Goal: Task Accomplishment & Management: Complete application form

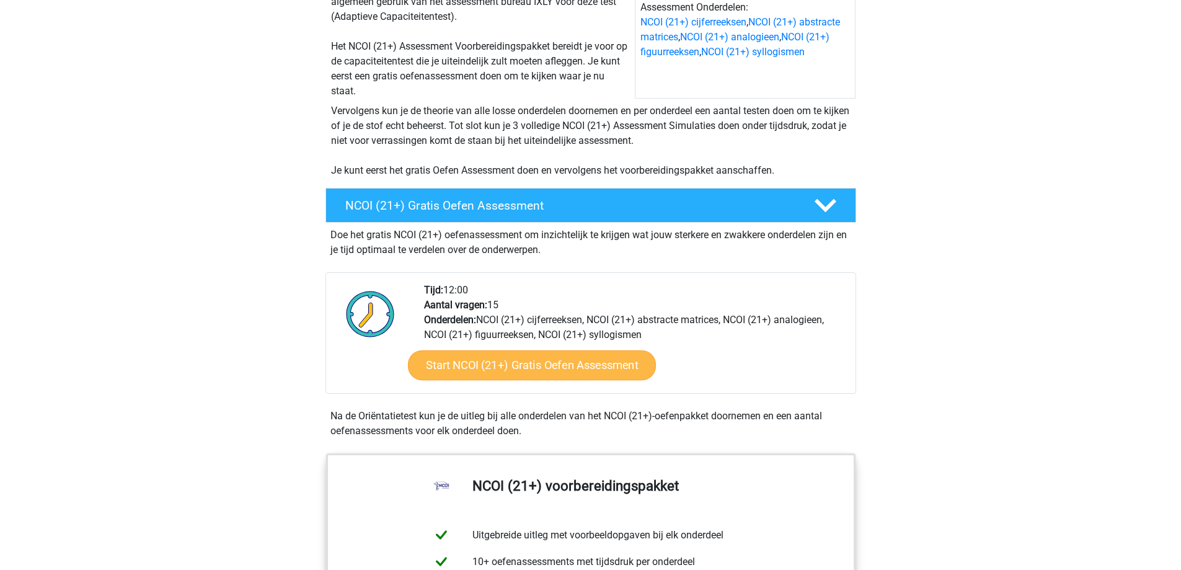
scroll to position [372, 0]
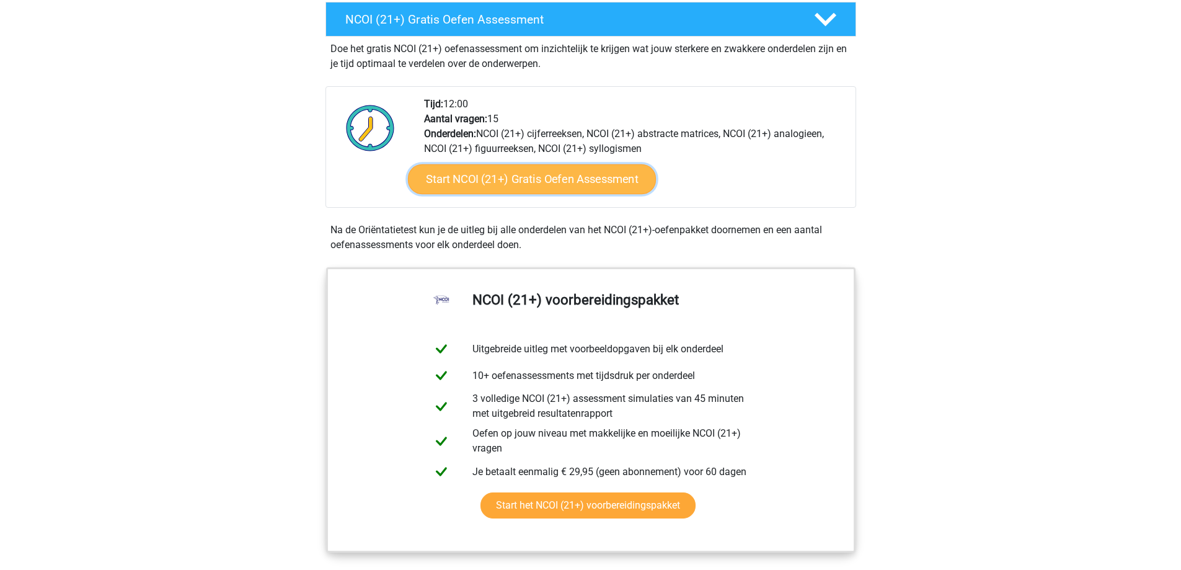
click at [565, 177] on link "Start NCOI (21+) Gratis Oefen Assessment" at bounding box center [531, 179] width 248 height 30
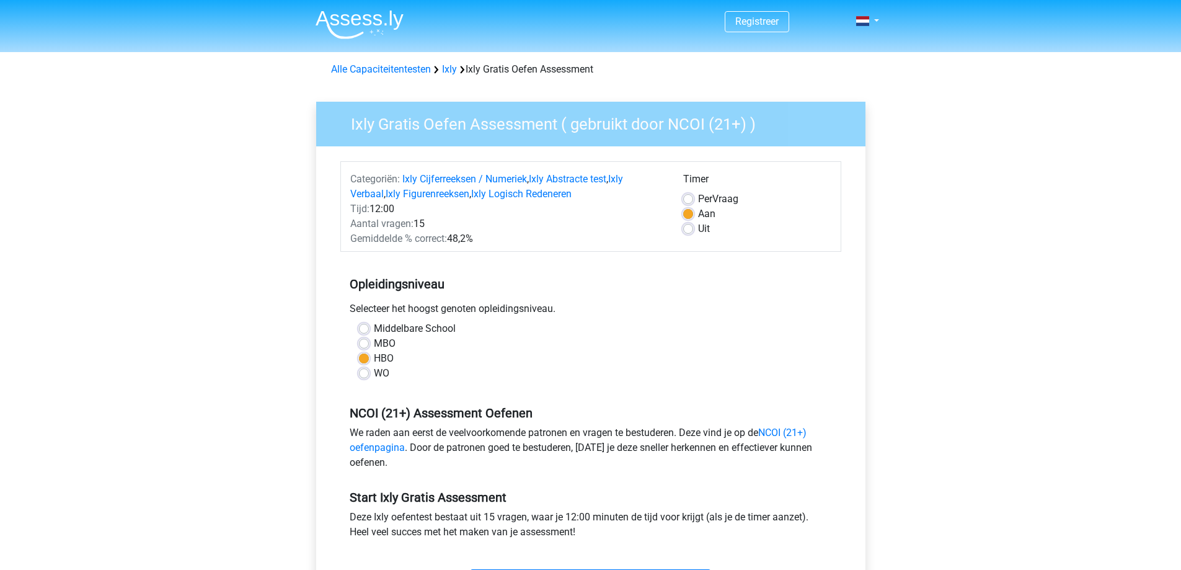
click at [374, 325] on label "Middelbare School" at bounding box center [415, 328] width 82 height 15
click at [366, 325] on input "Middelbare School" at bounding box center [364, 327] width 10 height 12
radio input "true"
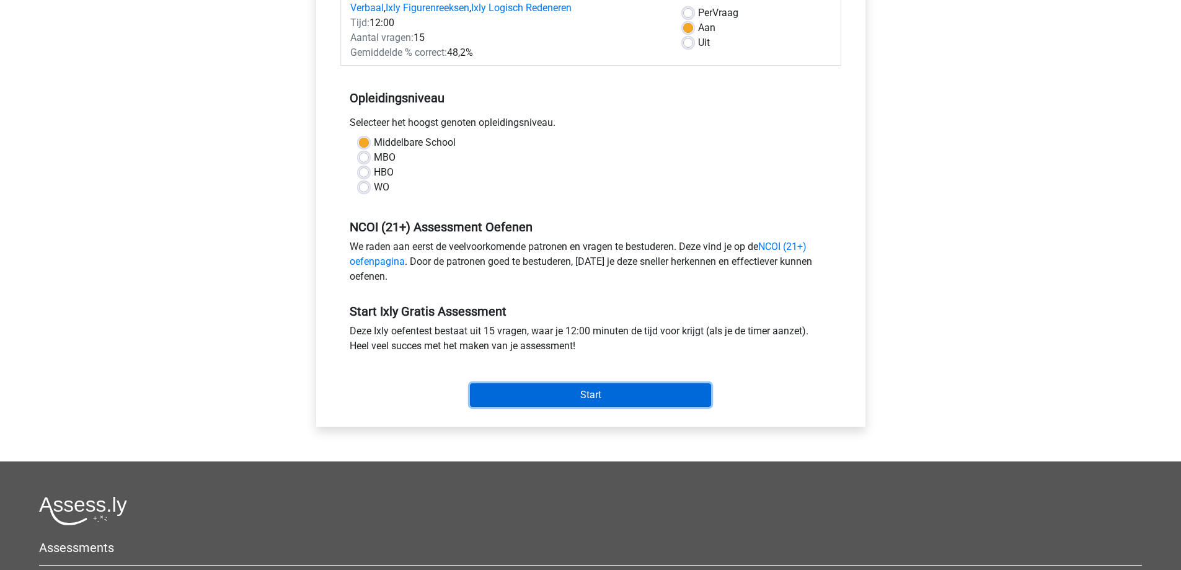
click at [629, 391] on input "Start" at bounding box center [590, 395] width 241 height 24
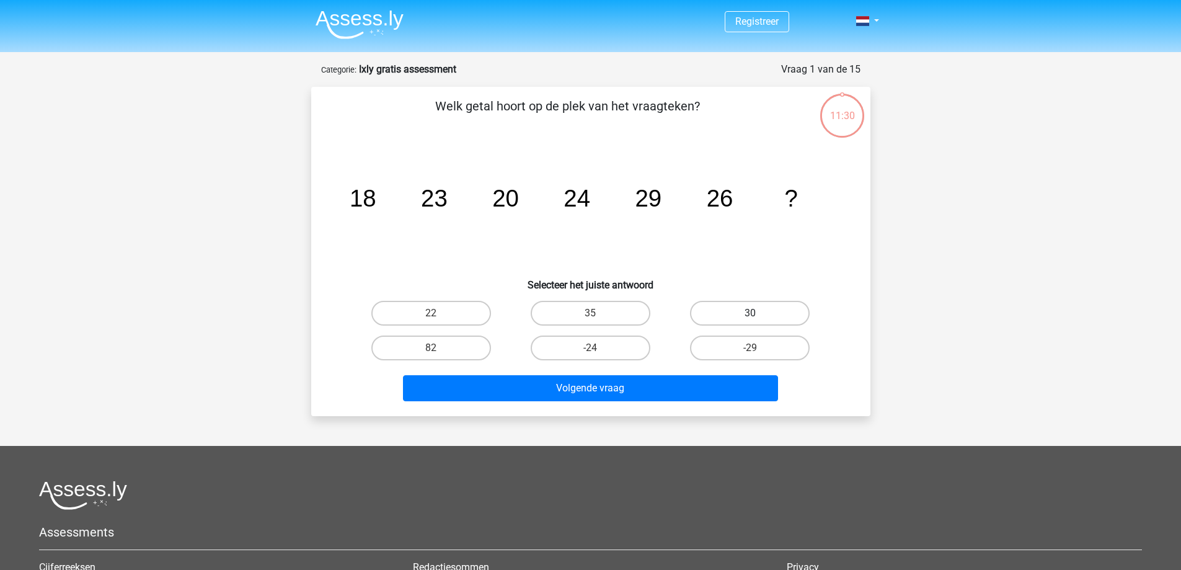
click at [722, 312] on label "30" at bounding box center [750, 313] width 120 height 25
click at [750, 313] on input "30" at bounding box center [754, 317] width 8 height 8
radio input "true"
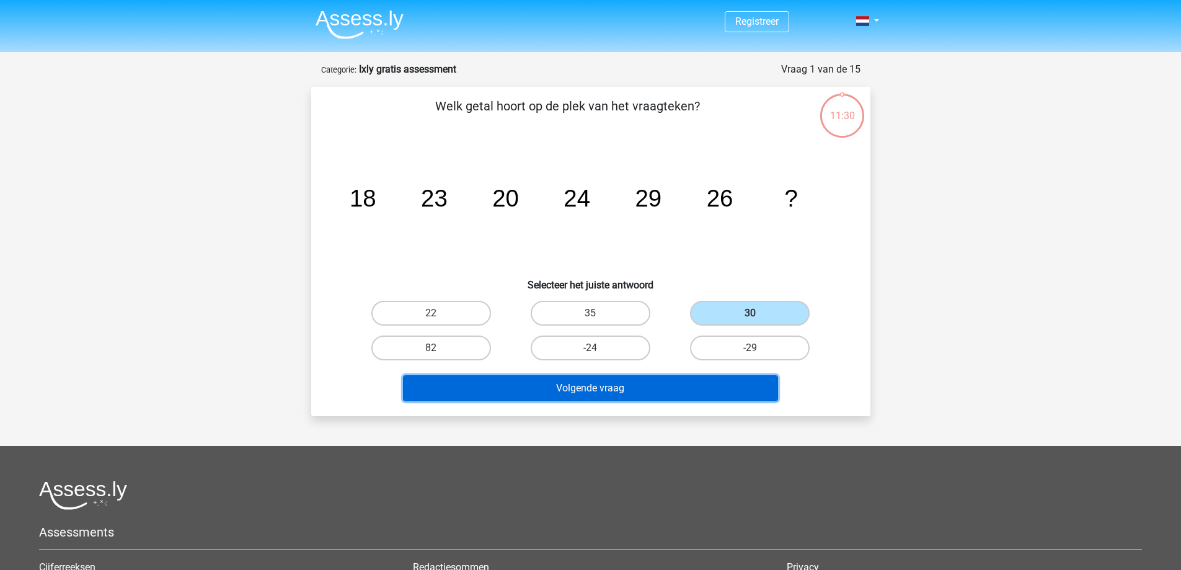
click at [677, 389] on button "Volgende vraag" at bounding box center [590, 388] width 375 height 26
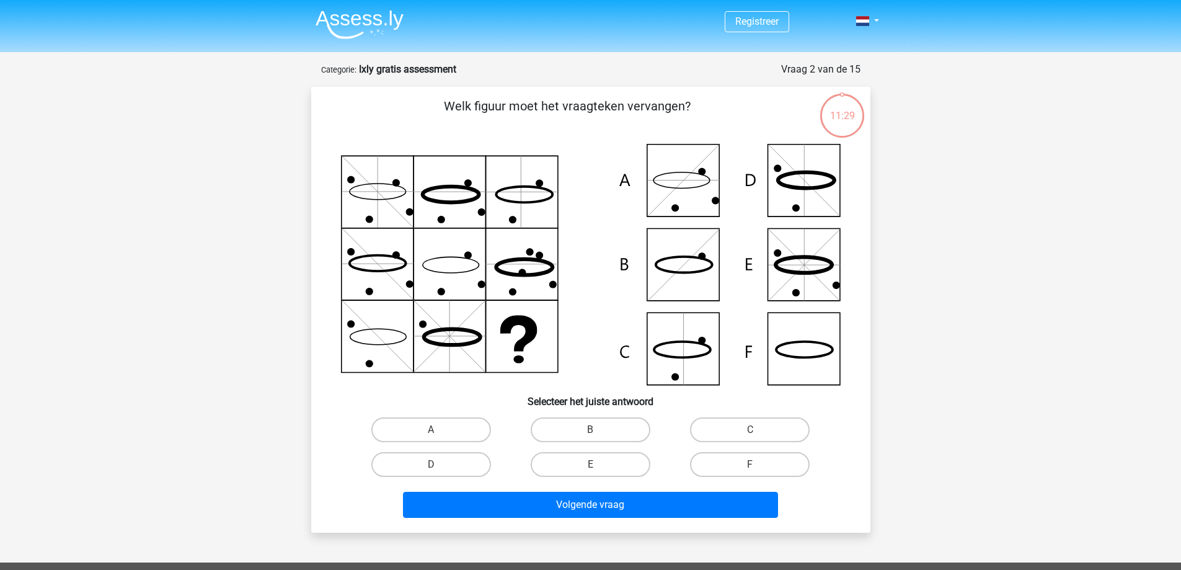
scroll to position [62, 0]
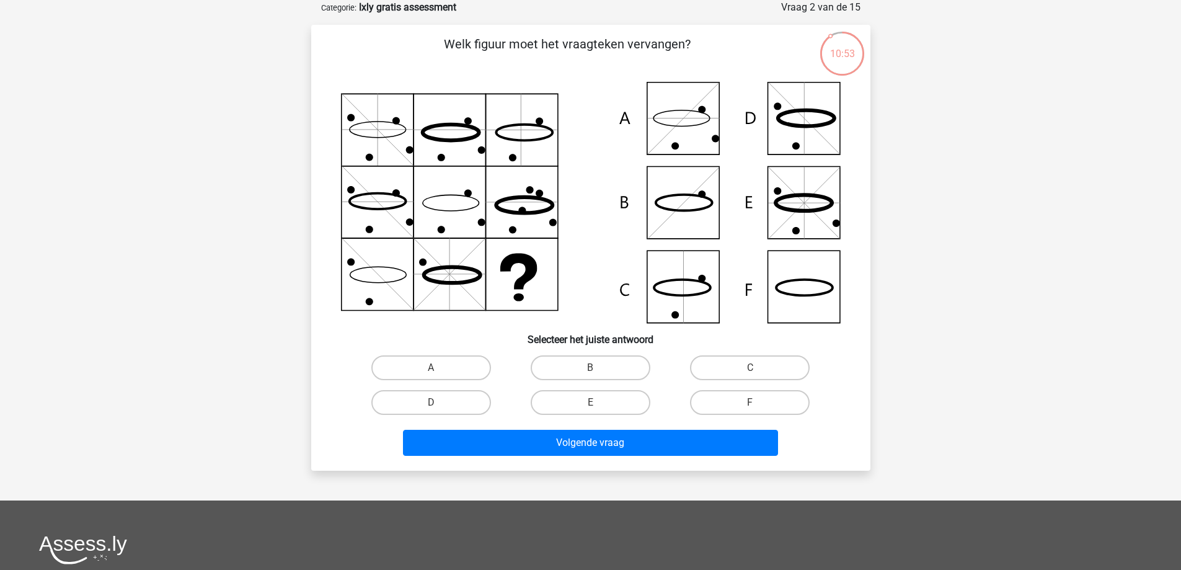
click at [697, 307] on icon at bounding box center [591, 202] width 500 height 241
click at [747, 361] on label "C" at bounding box center [750, 367] width 120 height 25
click at [750, 368] on input "C" at bounding box center [754, 372] width 8 height 8
radio input "true"
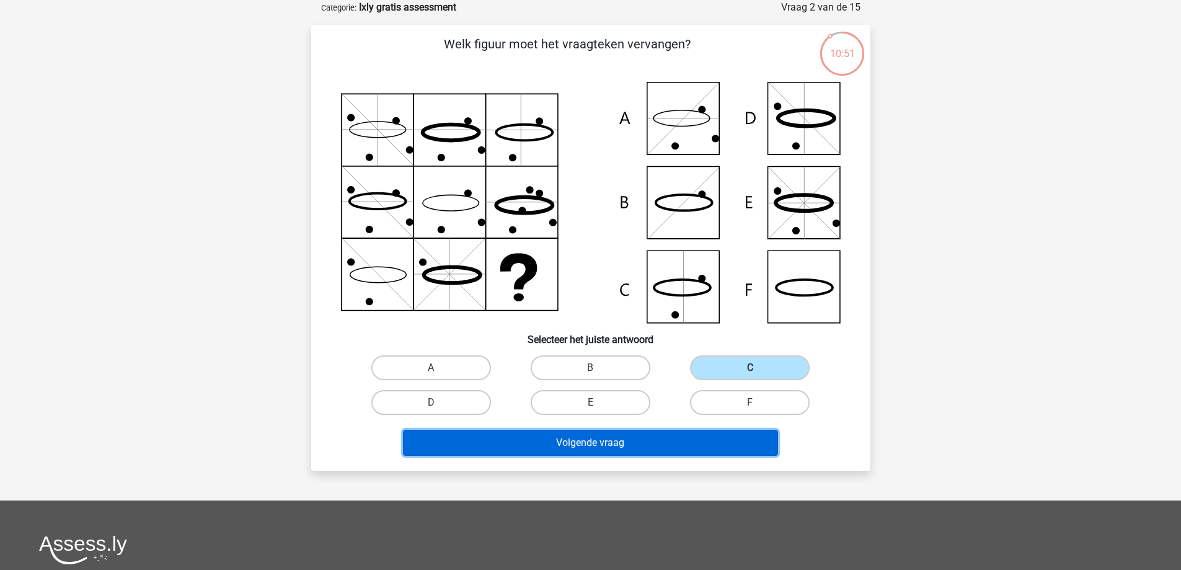
click at [628, 437] on button "Volgende vraag" at bounding box center [590, 443] width 375 height 26
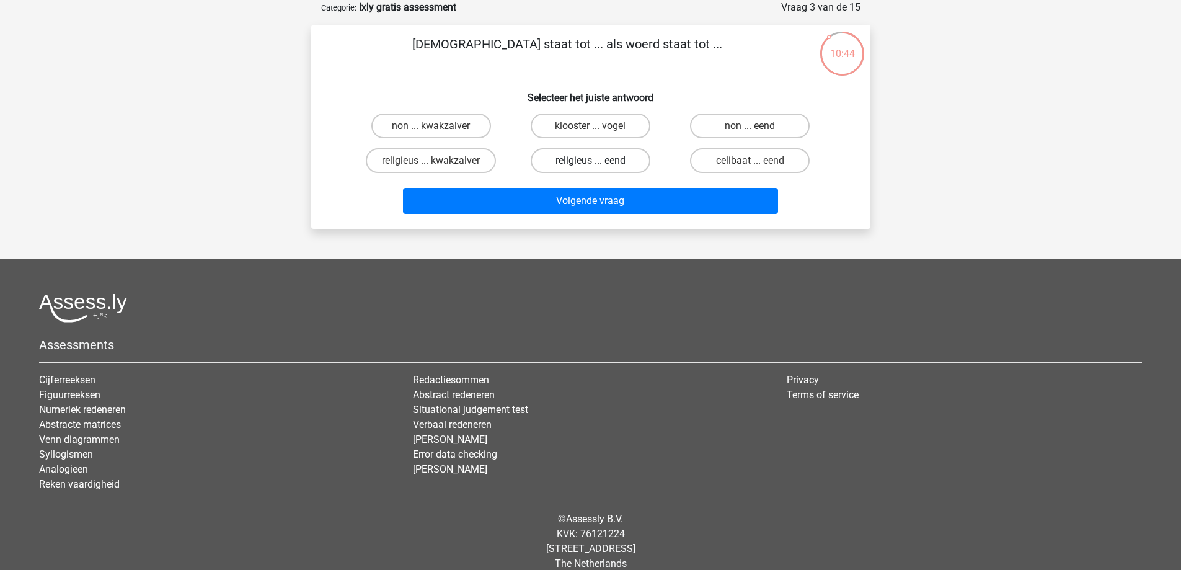
click at [619, 161] on label "religieus ... eend" at bounding box center [591, 160] width 120 height 25
click at [598, 161] on input "religieus ... eend" at bounding box center [594, 165] width 8 height 8
radio input "true"
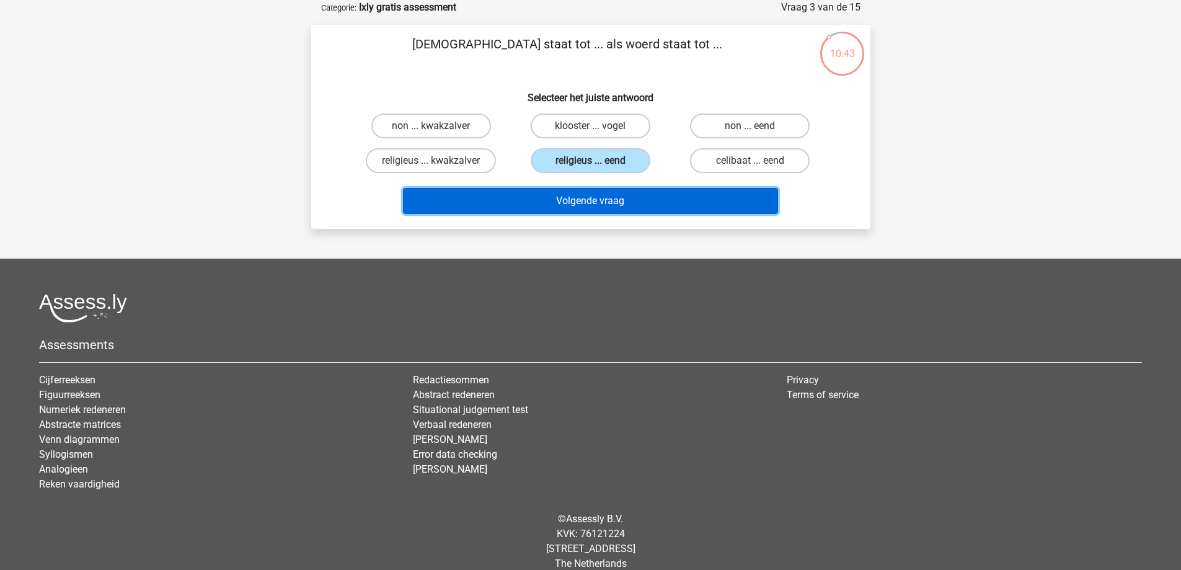
click at [623, 207] on button "Volgende vraag" at bounding box center [590, 201] width 375 height 26
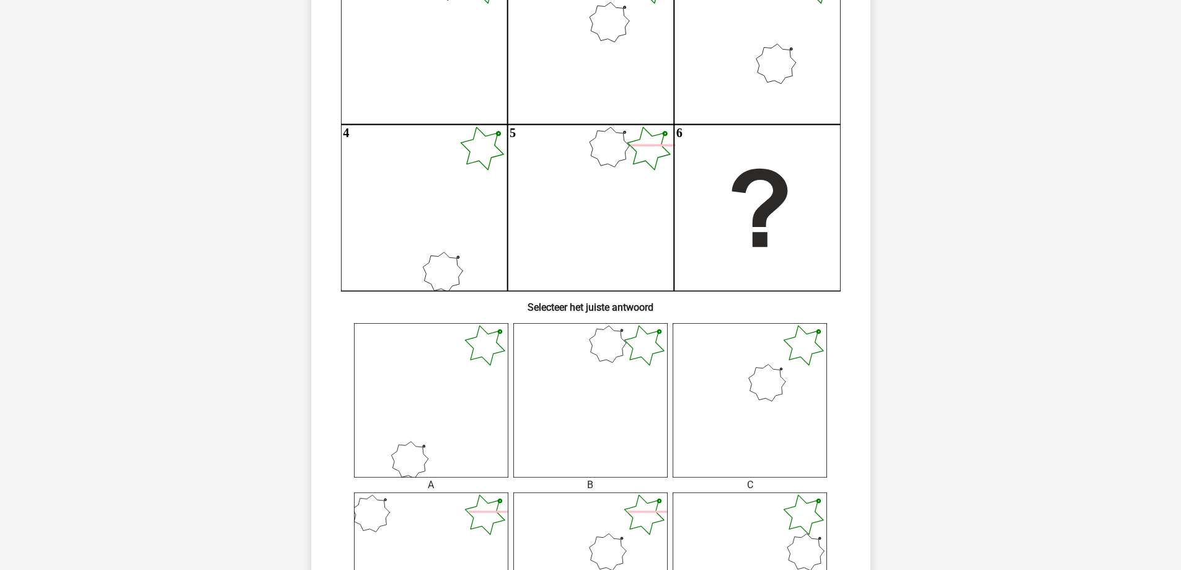
scroll to position [248, 0]
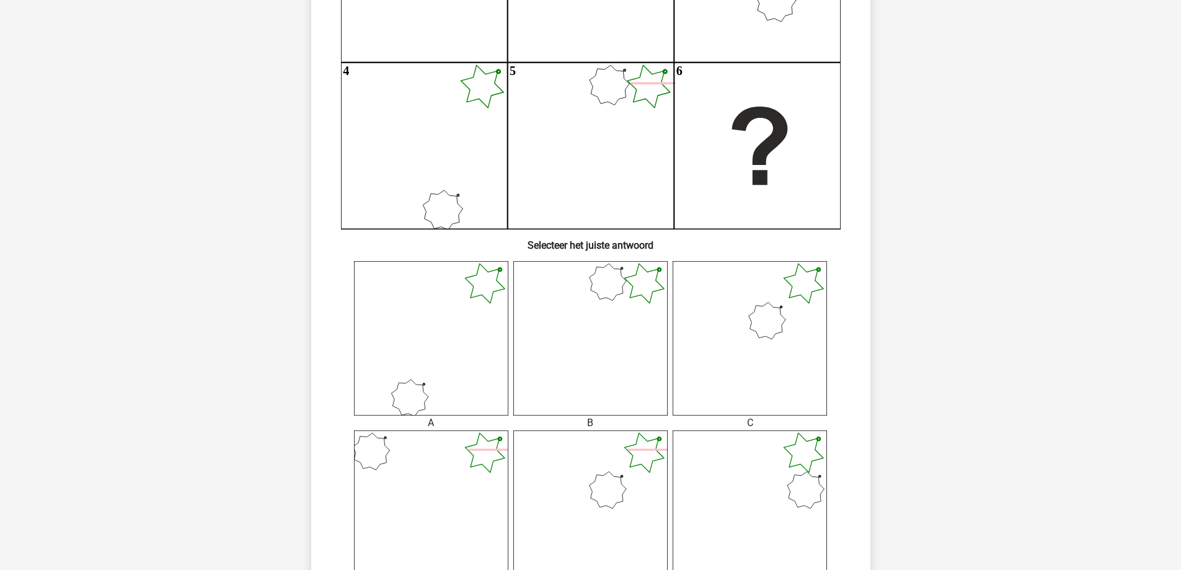
click at [777, 327] on icon at bounding box center [750, 338] width 154 height 154
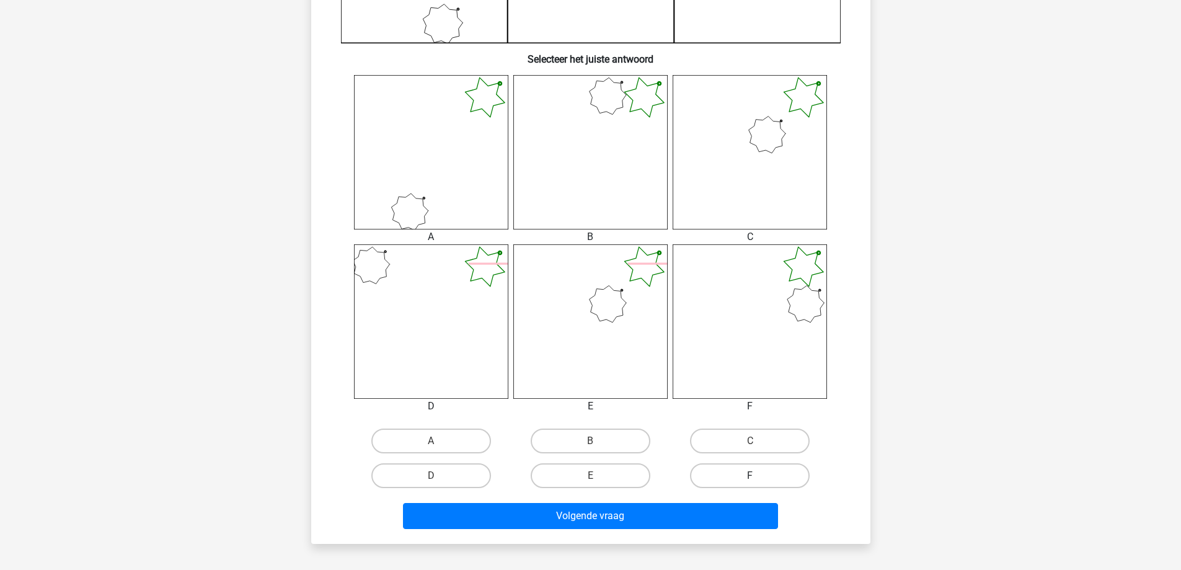
scroll to position [496, 0]
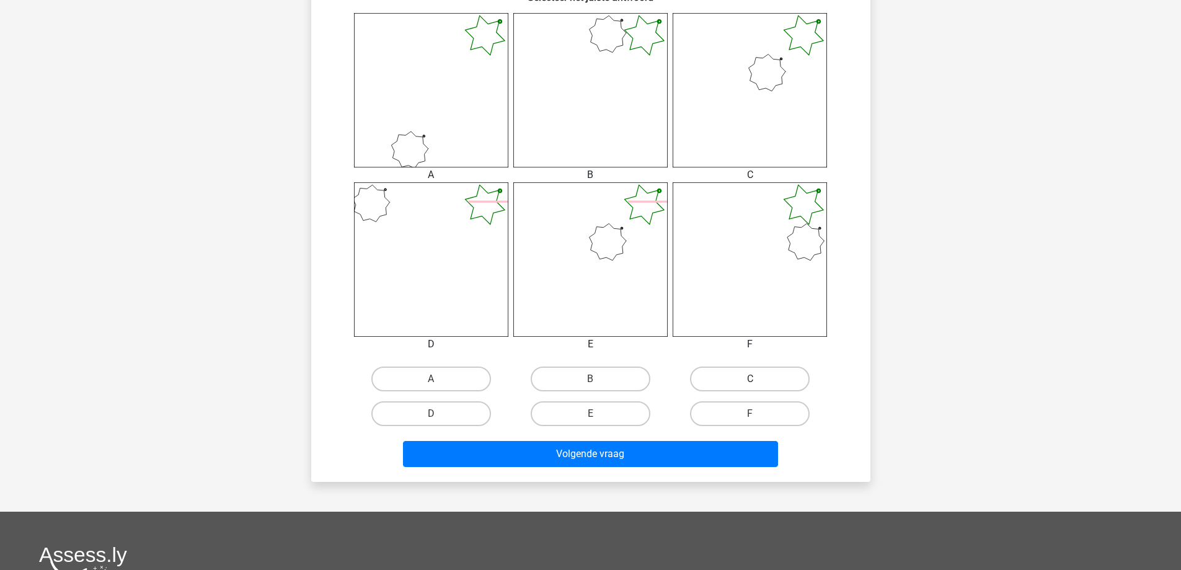
click at [764, 376] on label "C" at bounding box center [750, 378] width 120 height 25
click at [758, 379] on input "C" at bounding box center [754, 383] width 8 height 8
radio input "true"
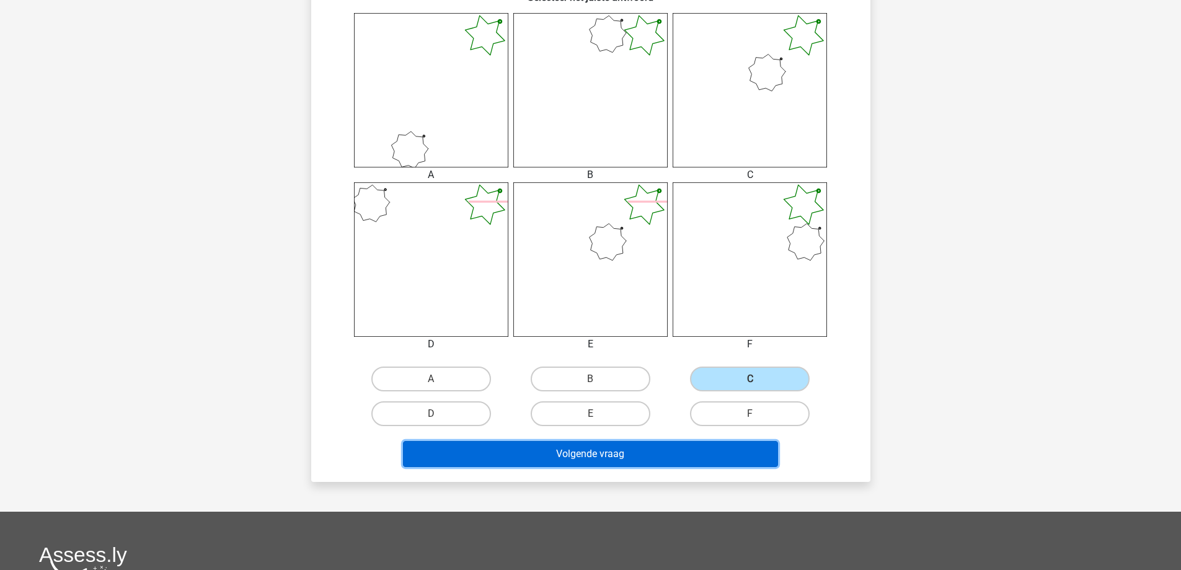
click at [593, 449] on button "Volgende vraag" at bounding box center [590, 454] width 375 height 26
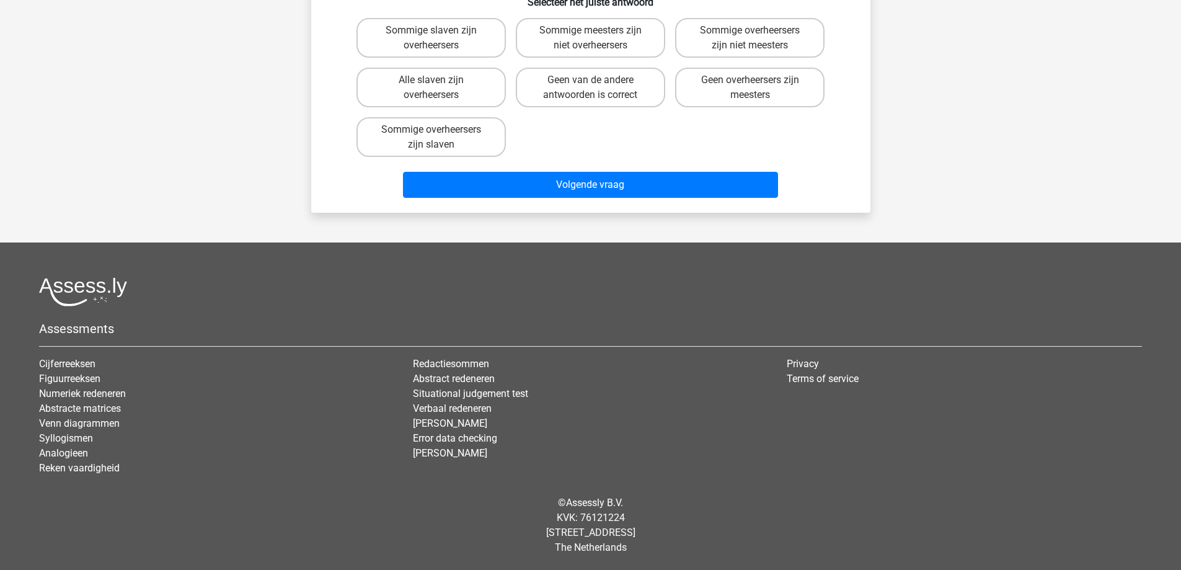
scroll to position [62, 0]
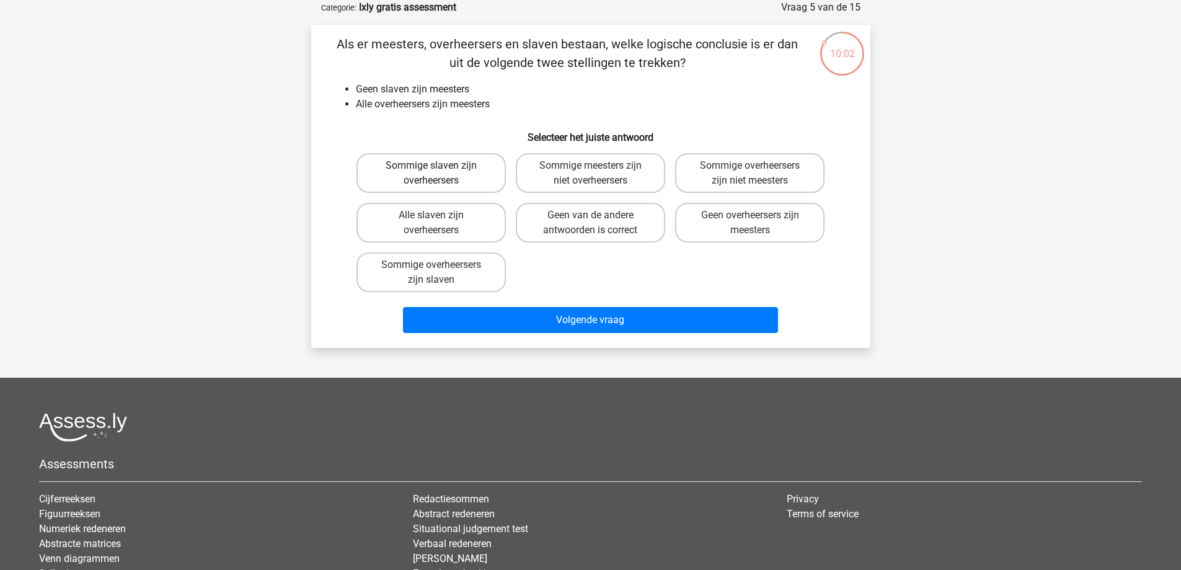
click at [456, 180] on label "Sommige slaven zijn overheersers" at bounding box center [431, 173] width 149 height 40
click at [439, 174] on input "Sommige slaven zijn overheersers" at bounding box center [435, 170] width 8 height 8
radio input "true"
click at [609, 219] on label "Geen van de andere antwoorden is correct" at bounding box center [590, 223] width 149 height 40
click at [598, 219] on input "Geen van de andere antwoorden is correct" at bounding box center [594, 219] width 8 height 8
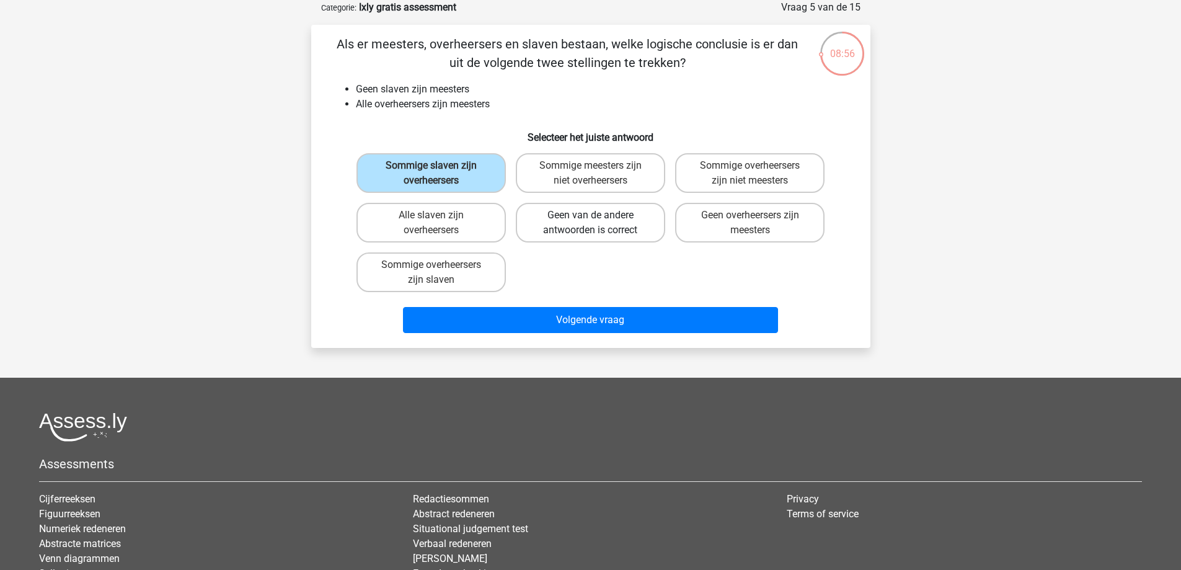
radio input "true"
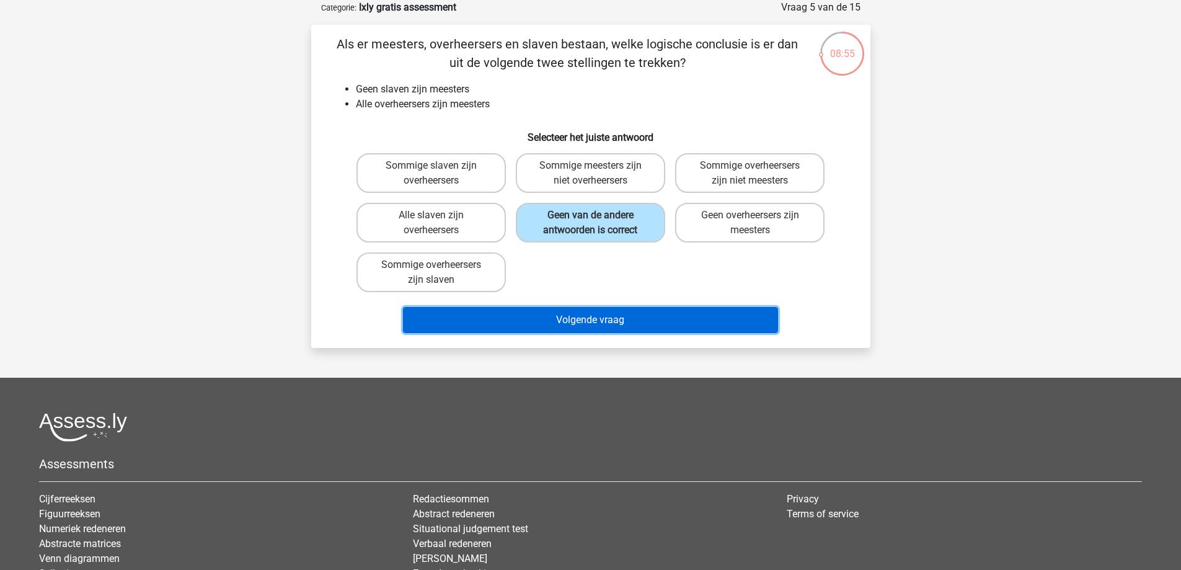
click at [631, 328] on button "Volgende vraag" at bounding box center [590, 320] width 375 height 26
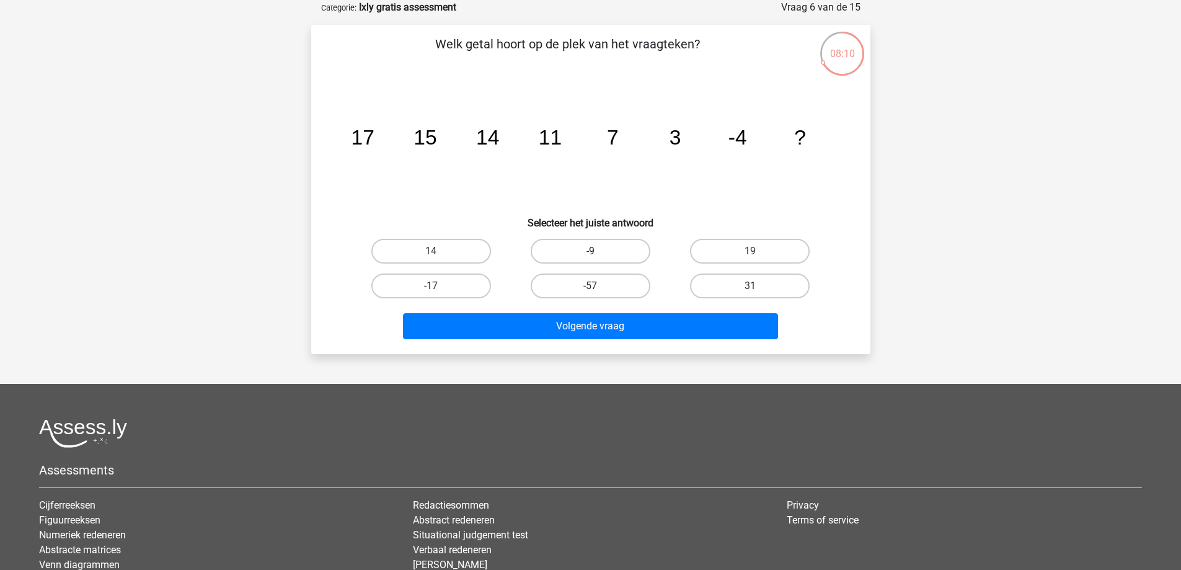
click at [630, 245] on label "-9" at bounding box center [591, 251] width 120 height 25
click at [598, 251] on input "-9" at bounding box center [594, 255] width 8 height 8
radio input "true"
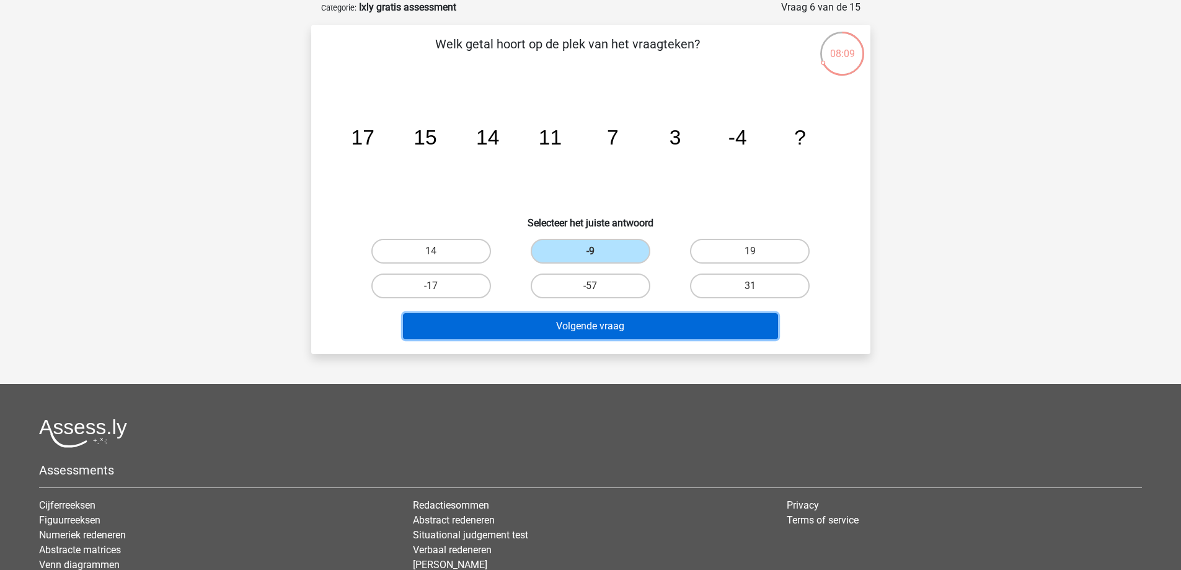
click at [649, 324] on button "Volgende vraag" at bounding box center [590, 326] width 375 height 26
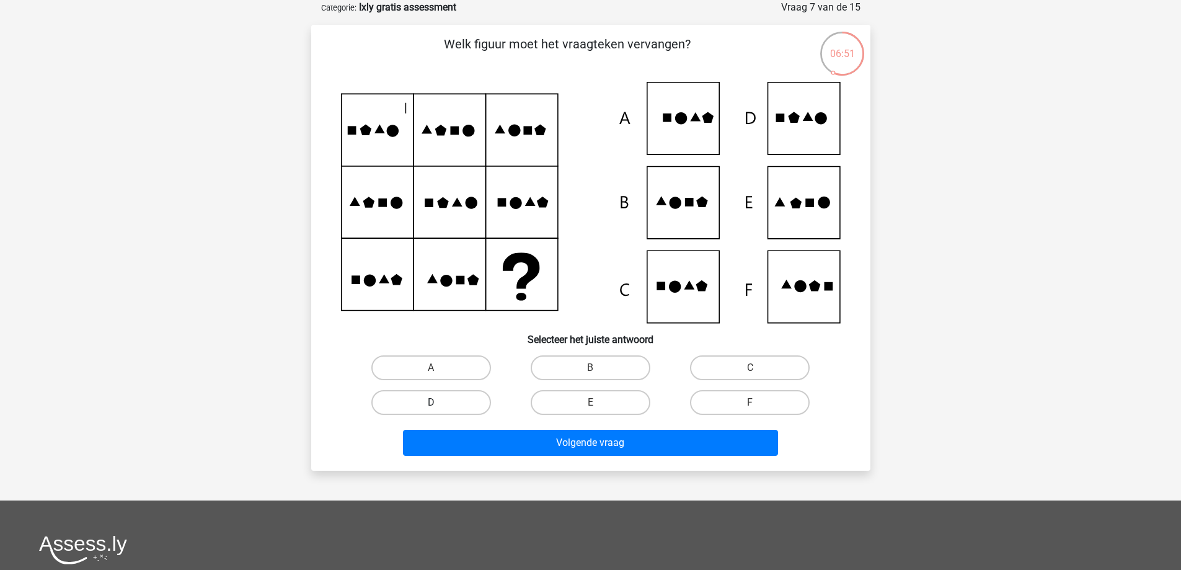
click at [441, 394] on label "D" at bounding box center [431, 402] width 120 height 25
click at [439, 402] on input "D" at bounding box center [435, 406] width 8 height 8
radio input "true"
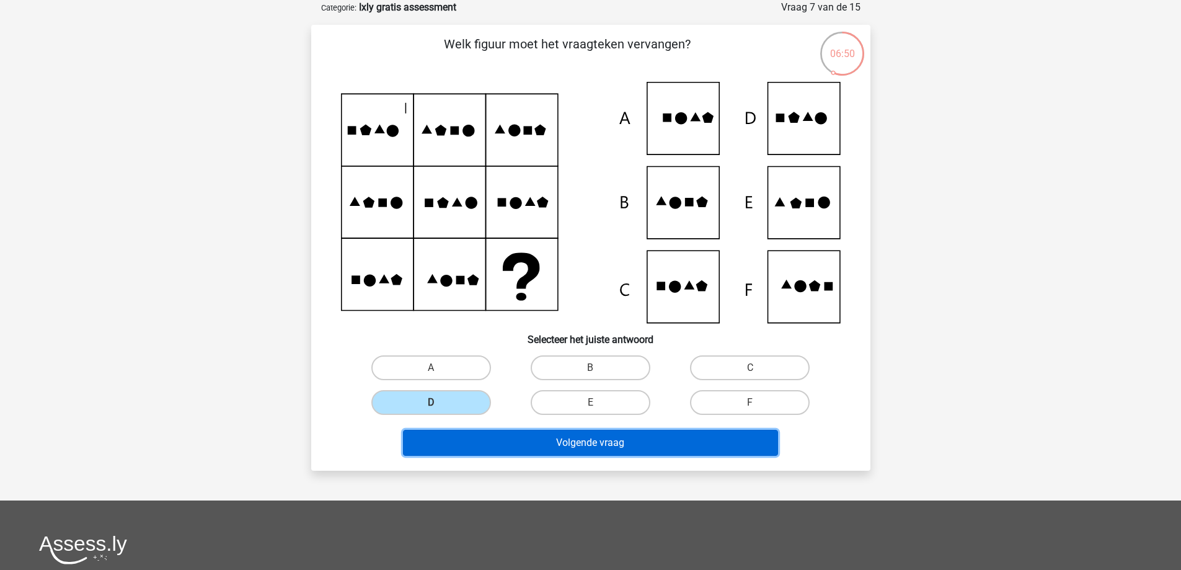
click at [544, 437] on button "Volgende vraag" at bounding box center [590, 443] width 375 height 26
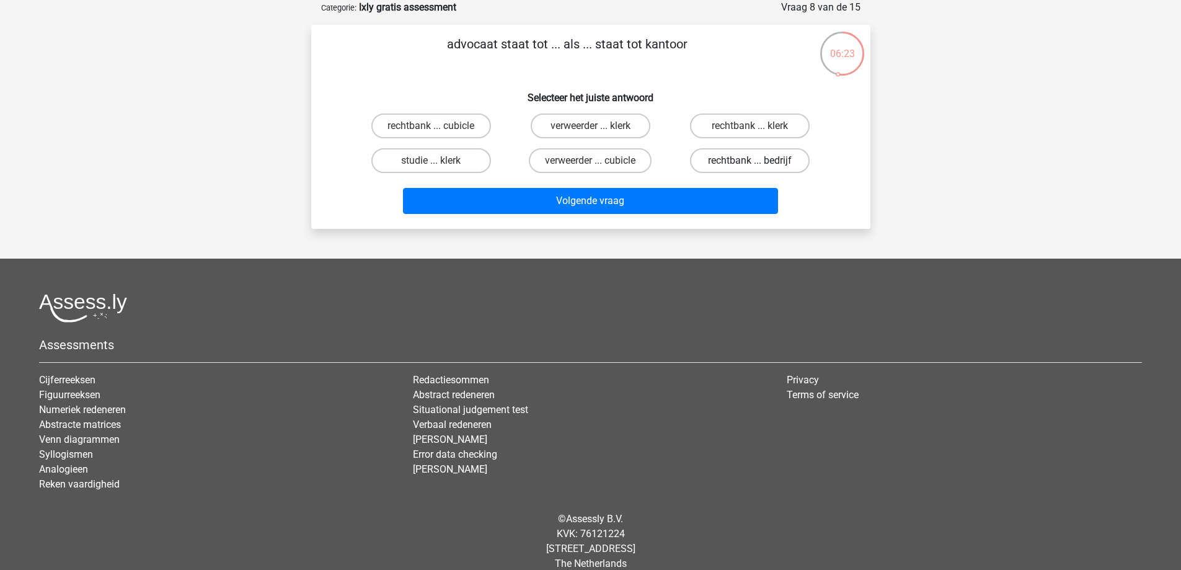
click at [756, 159] on label "rechtbank ... bedrijf" at bounding box center [750, 160] width 120 height 25
click at [756, 161] on input "rechtbank ... bedrijf" at bounding box center [754, 165] width 8 height 8
radio input "true"
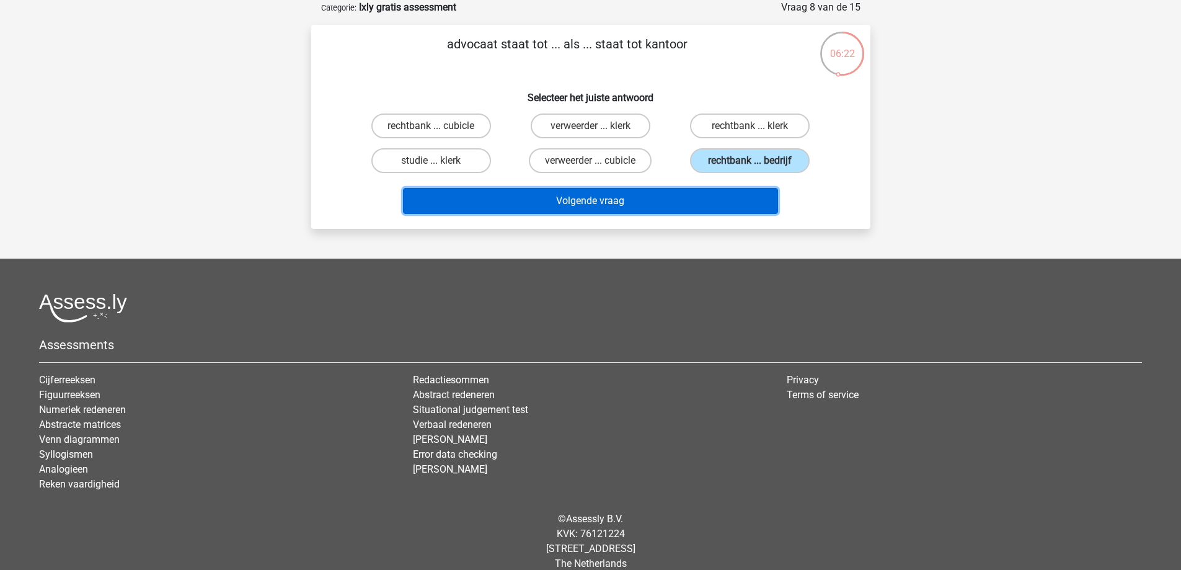
click at [605, 203] on button "Volgende vraag" at bounding box center [590, 201] width 375 height 26
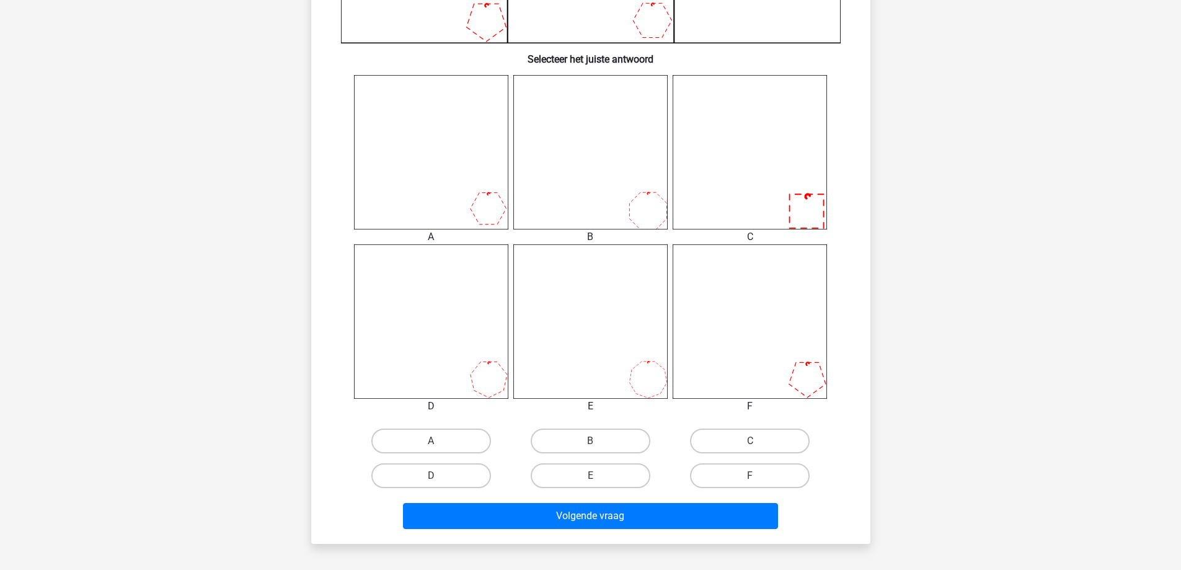
scroll to position [496, 0]
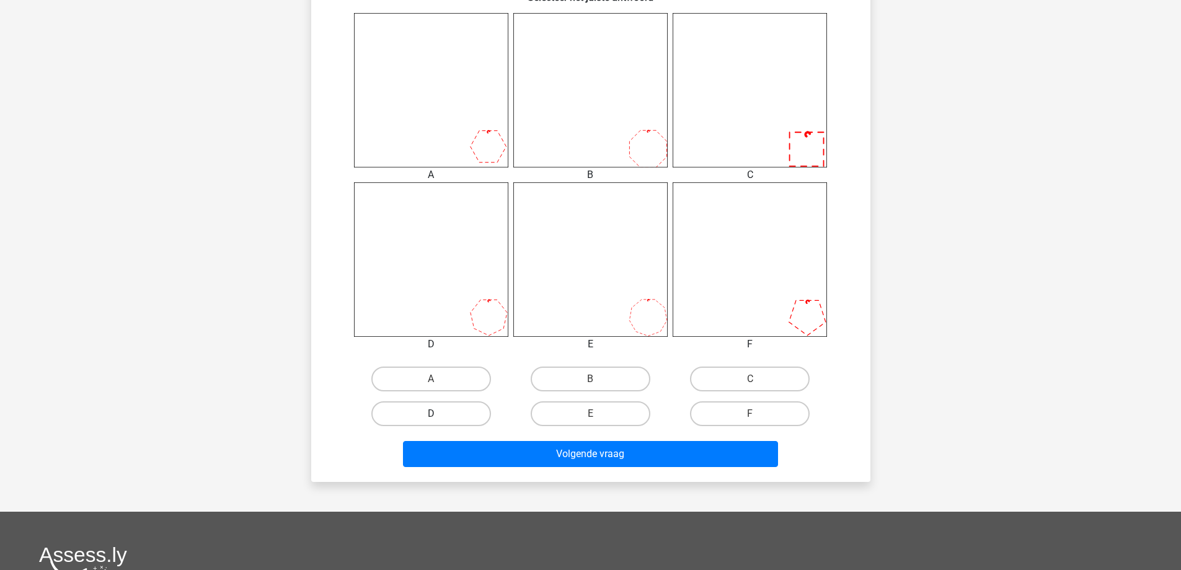
click at [479, 413] on label "D" at bounding box center [431, 413] width 120 height 25
click at [439, 414] on input "D" at bounding box center [435, 418] width 8 height 8
radio input "true"
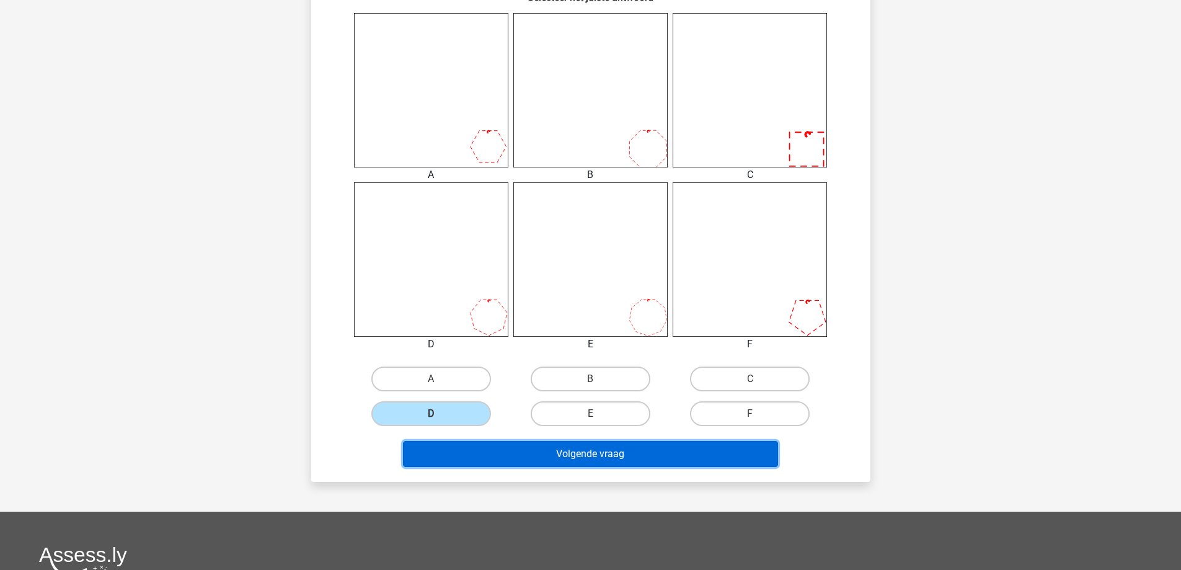
click at [567, 455] on button "Volgende vraag" at bounding box center [590, 454] width 375 height 26
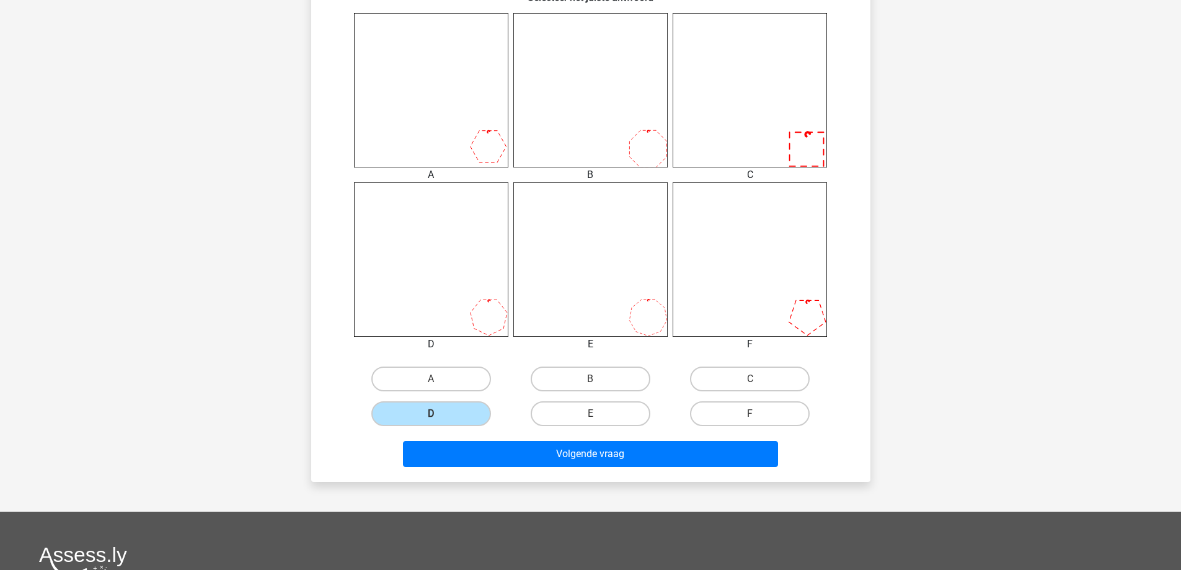
scroll to position [62, 0]
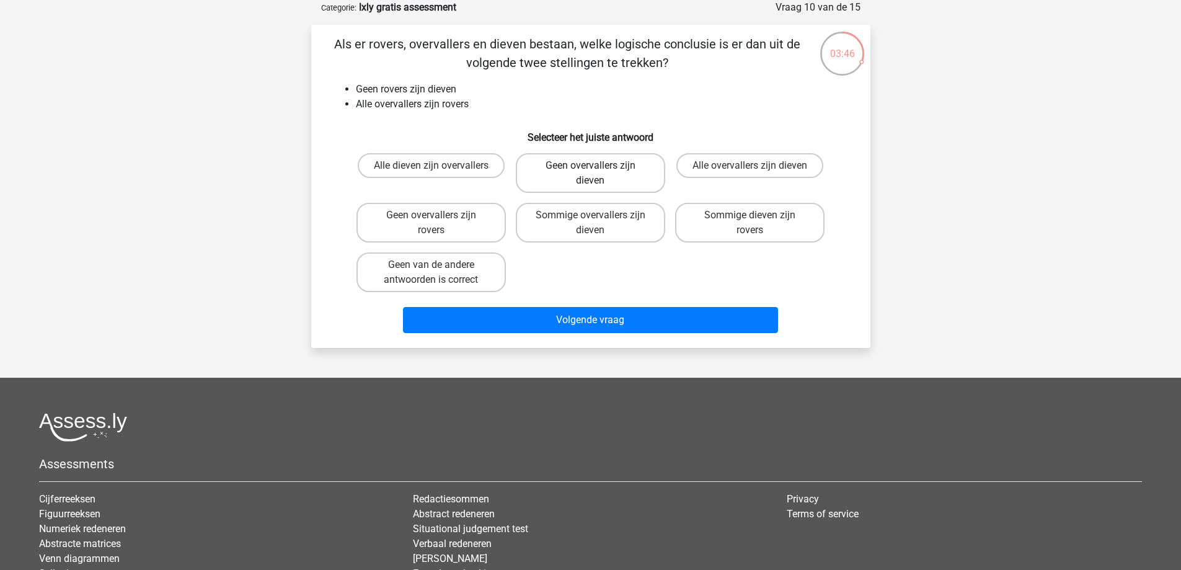
click at [633, 174] on label "Geen overvallers zijn dieven" at bounding box center [590, 173] width 149 height 40
click at [598, 174] on input "Geen overvallers zijn dieven" at bounding box center [594, 170] width 8 height 8
radio input "true"
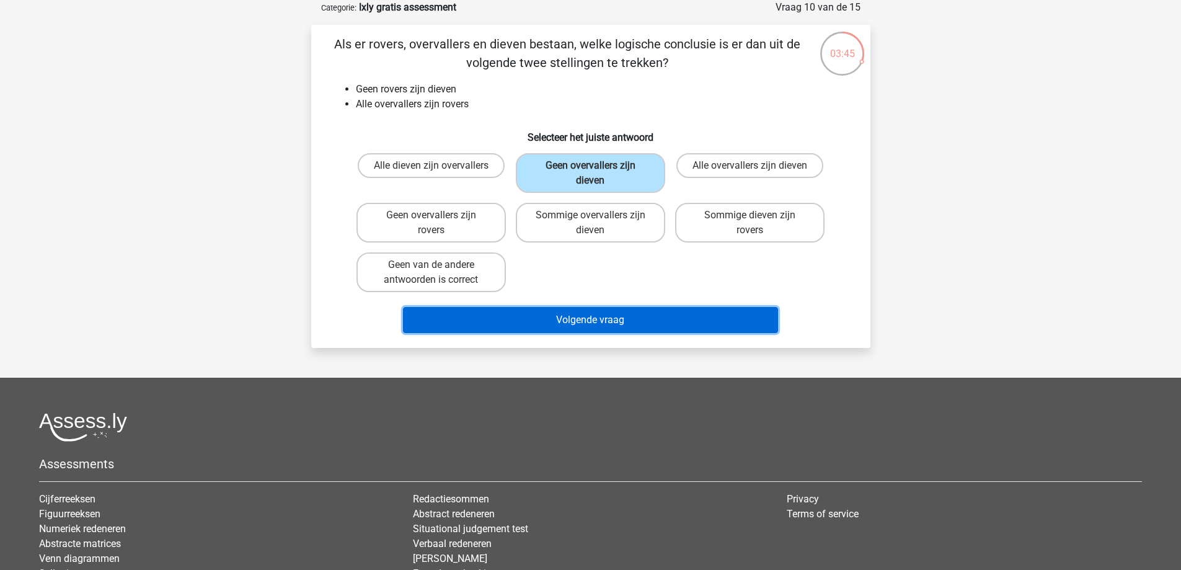
click at [624, 315] on button "Volgende vraag" at bounding box center [590, 320] width 375 height 26
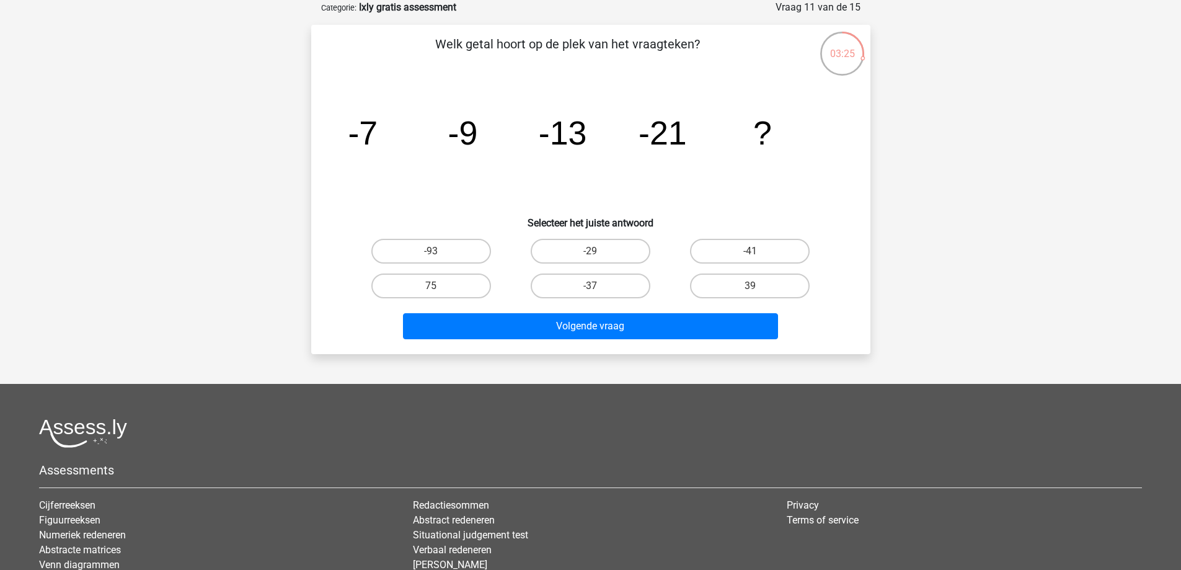
click at [592, 251] on input "-29" at bounding box center [594, 255] width 8 height 8
radio input "true"
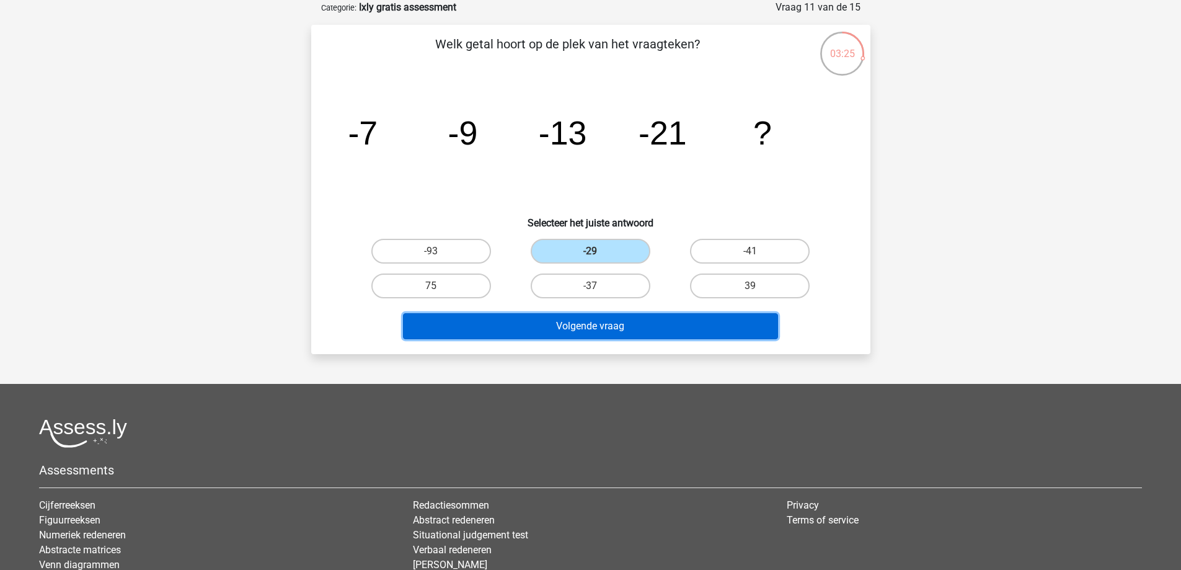
click at [605, 333] on button "Volgende vraag" at bounding box center [590, 326] width 375 height 26
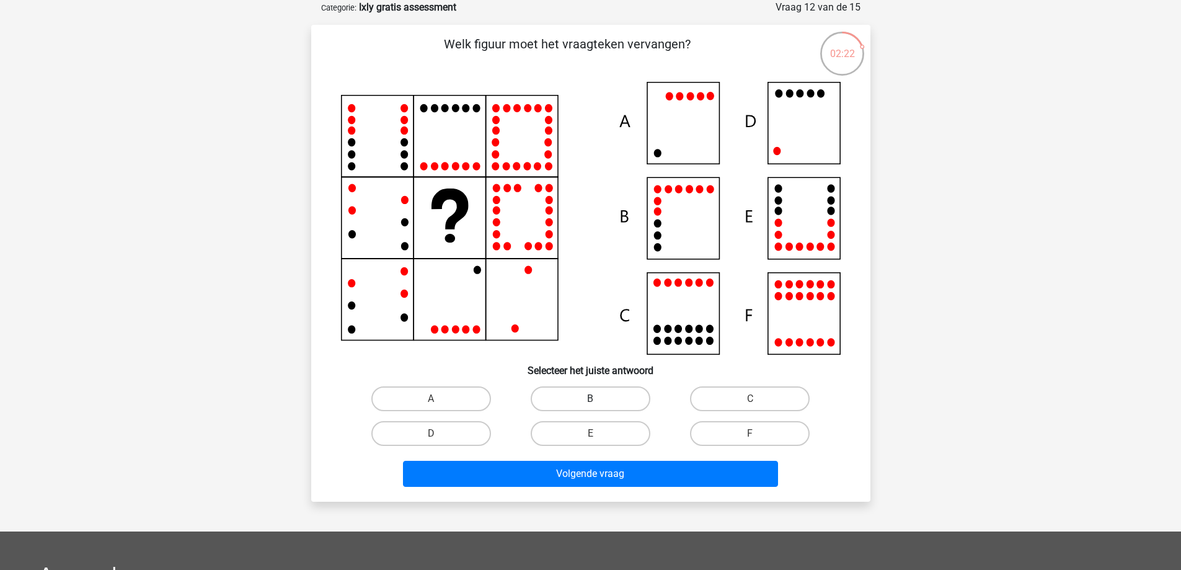
click at [579, 402] on label "B" at bounding box center [591, 398] width 120 height 25
click at [590, 402] on input "B" at bounding box center [594, 403] width 8 height 8
radio input "true"
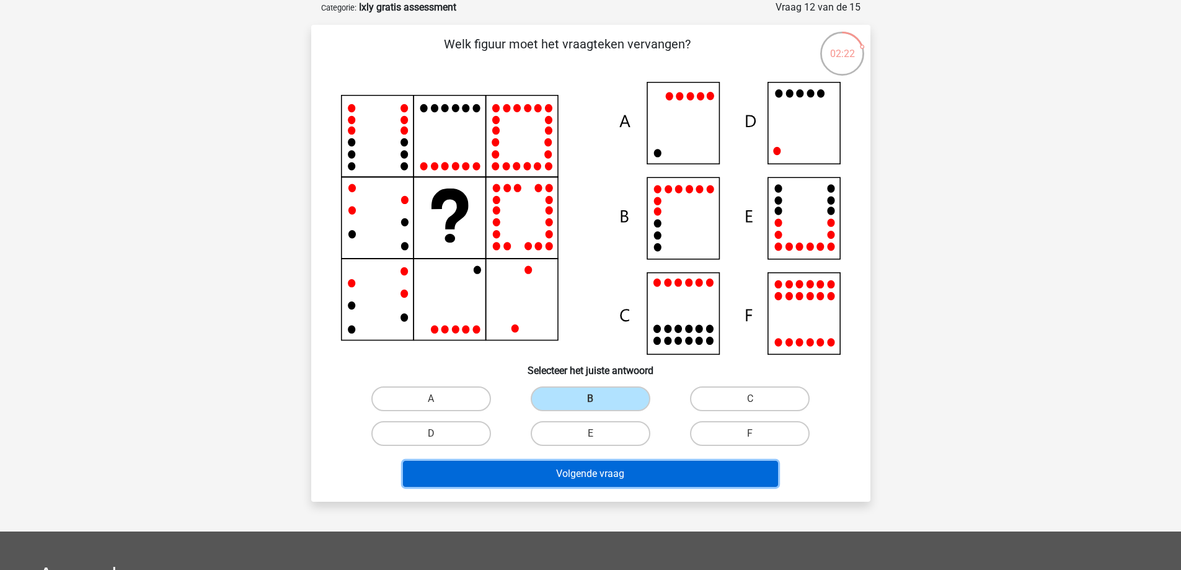
click at [596, 476] on button "Volgende vraag" at bounding box center [590, 474] width 375 height 26
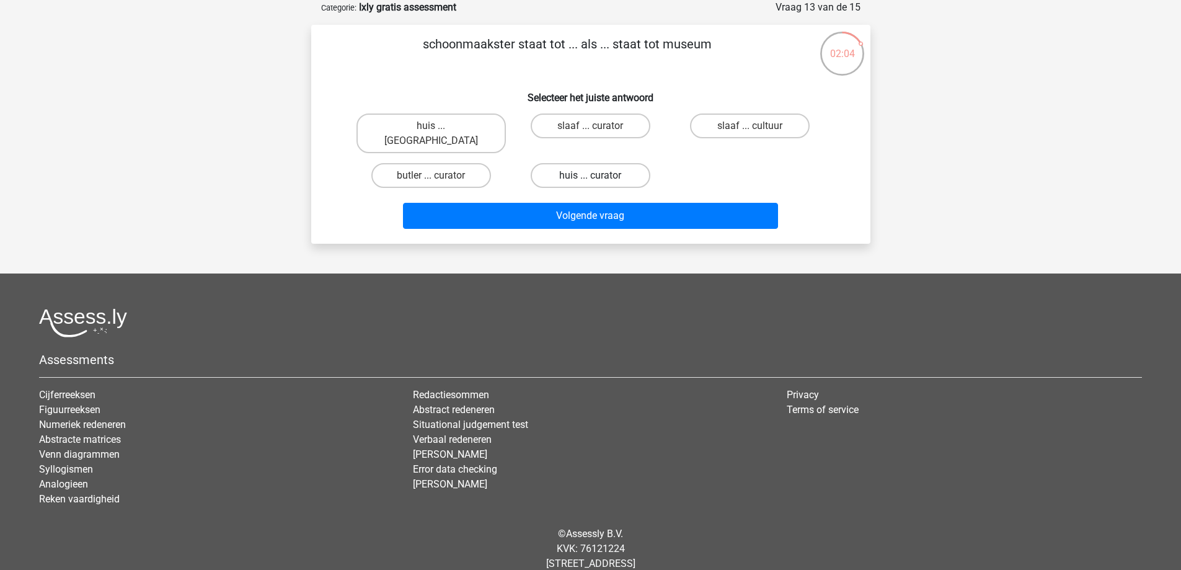
click at [588, 163] on label "huis ... curator" at bounding box center [591, 175] width 120 height 25
click at [590, 175] on input "huis ... curator" at bounding box center [594, 179] width 8 height 8
radio input "true"
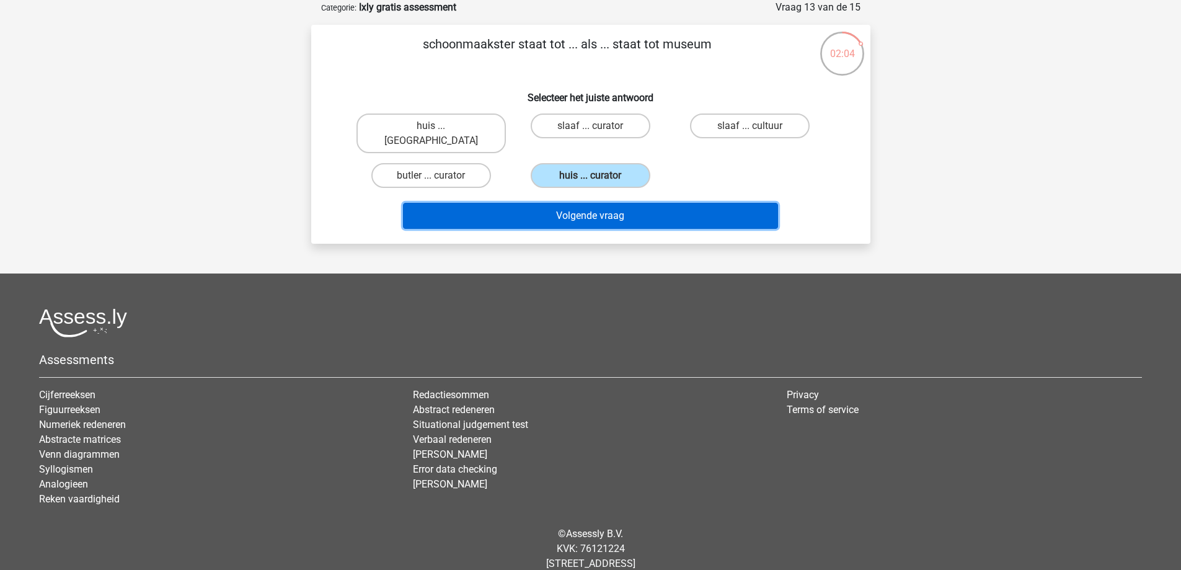
click at [599, 208] on button "Volgende vraag" at bounding box center [590, 216] width 375 height 26
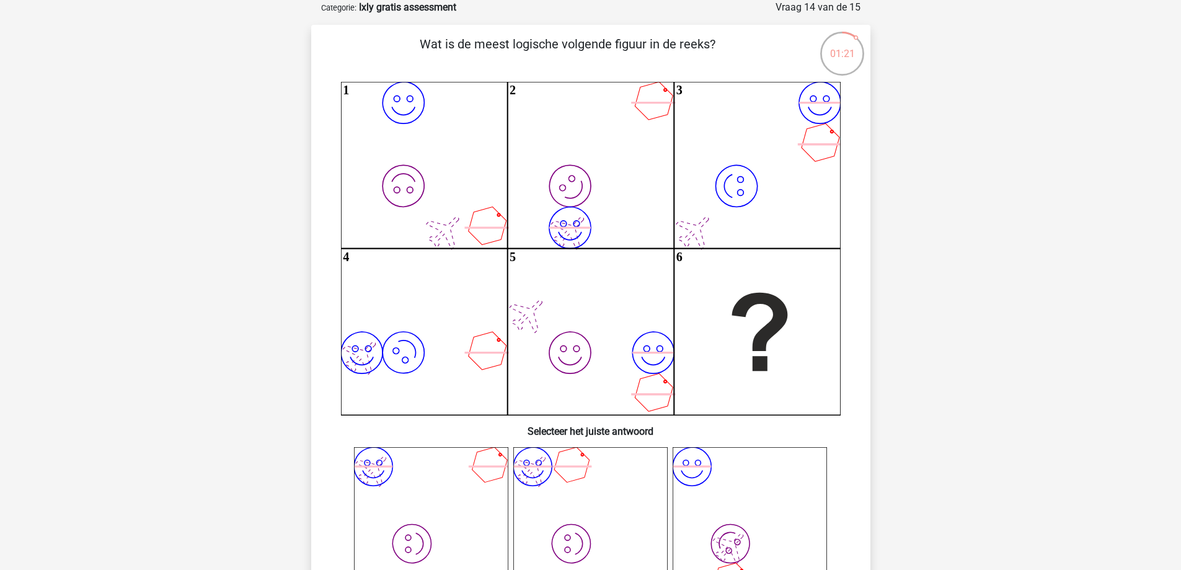
scroll to position [248, 0]
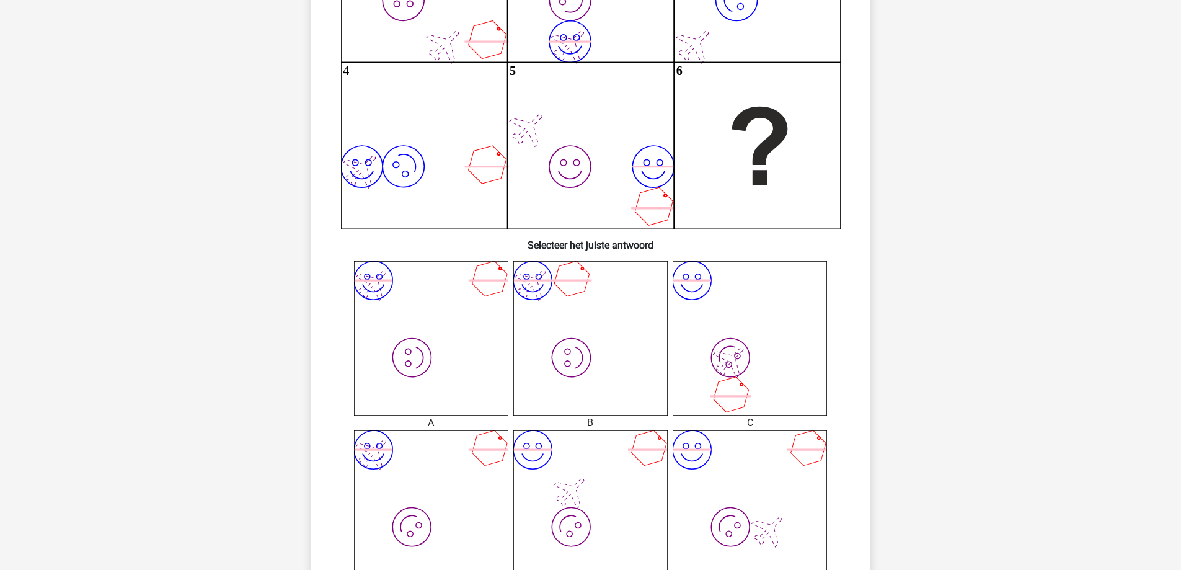
click at [425, 332] on icon "image/svg+xml image/svg+xml" at bounding box center [431, 338] width 154 height 154
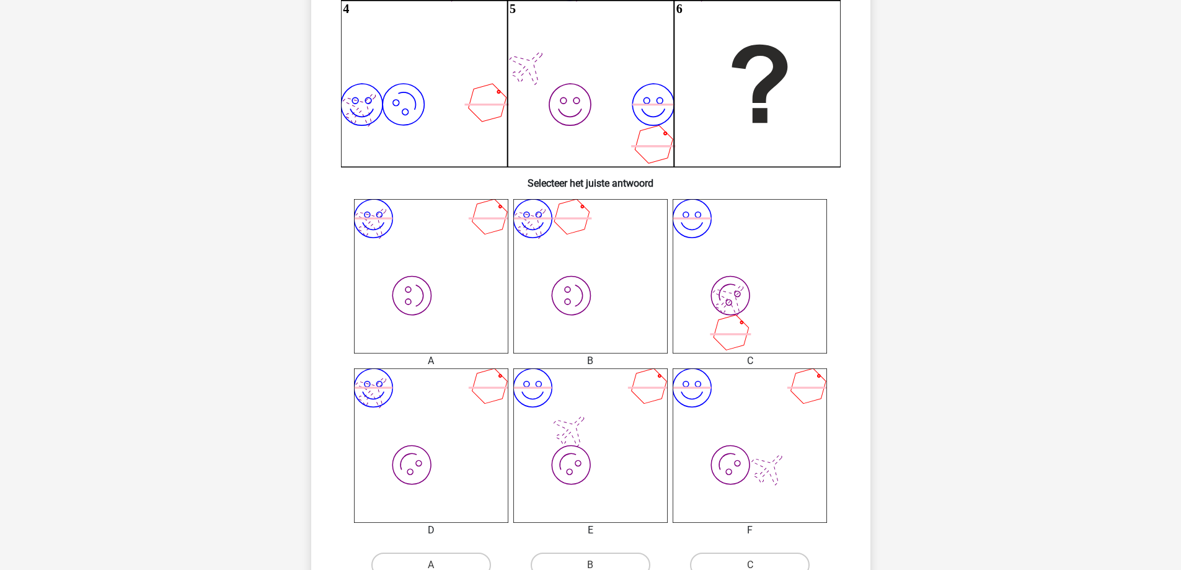
scroll to position [496, 0]
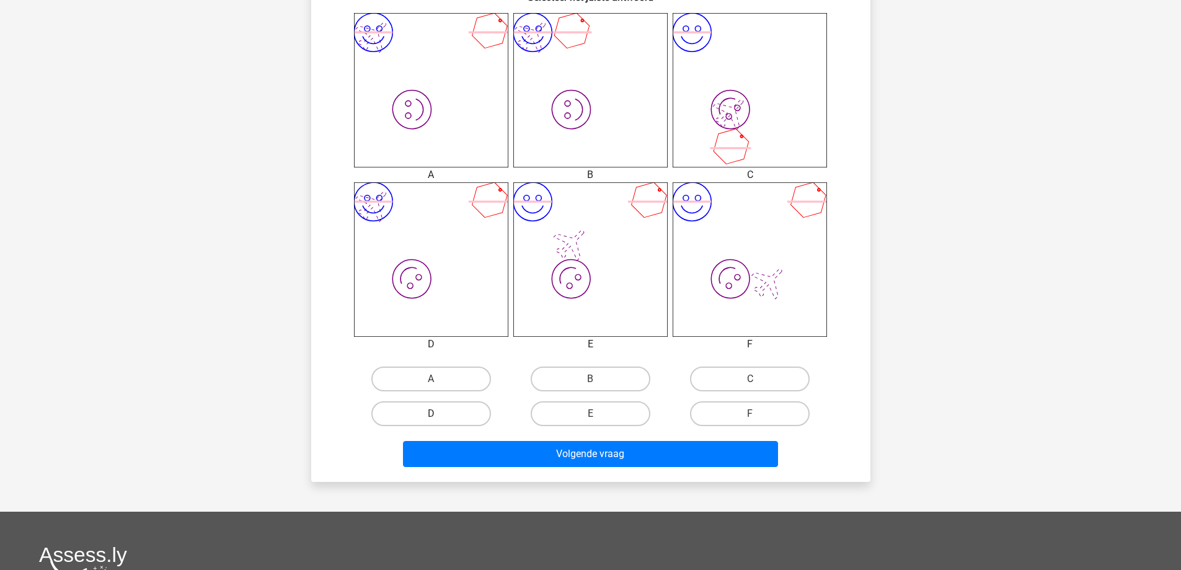
click at [446, 414] on label "D" at bounding box center [431, 413] width 120 height 25
click at [439, 414] on input "D" at bounding box center [435, 418] width 8 height 8
radio input "true"
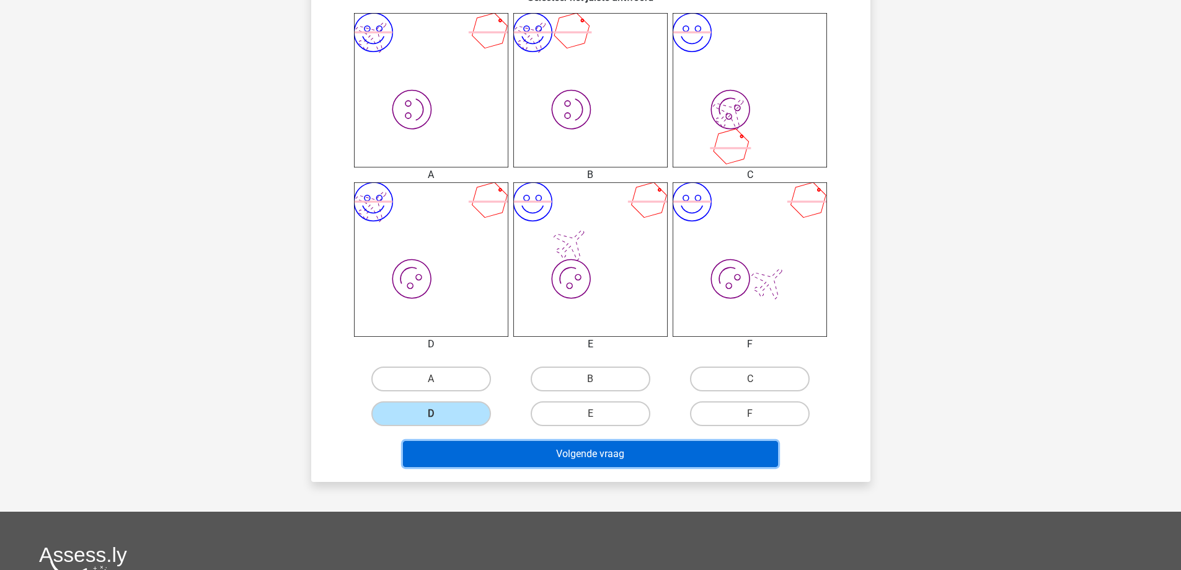
click at [591, 458] on button "Volgende vraag" at bounding box center [590, 454] width 375 height 26
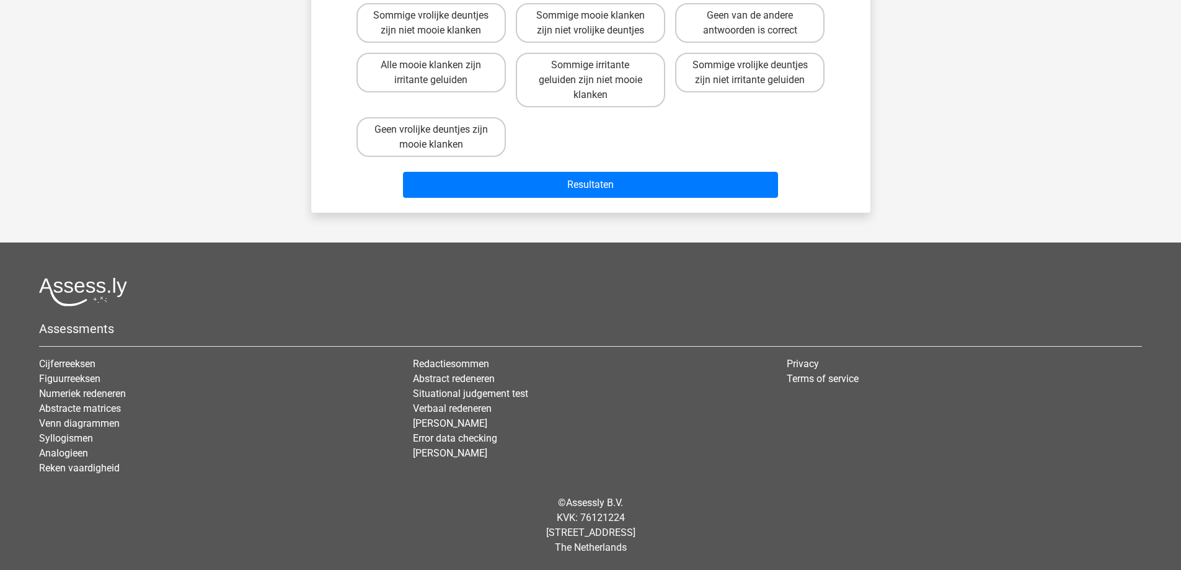
scroll to position [62, 0]
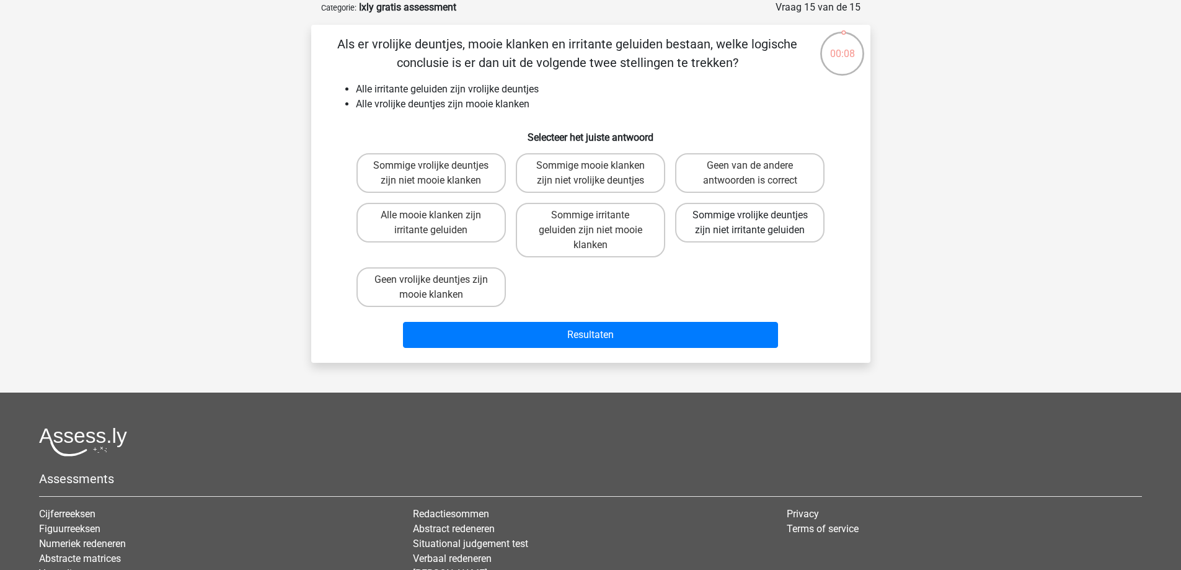
click at [762, 229] on label "Sommige vrolijke deuntjes zijn niet irritante geluiden" at bounding box center [749, 223] width 149 height 40
click at [758, 223] on input "Sommige vrolijke deuntjes zijn niet irritante geluiden" at bounding box center [754, 219] width 8 height 8
radio input "true"
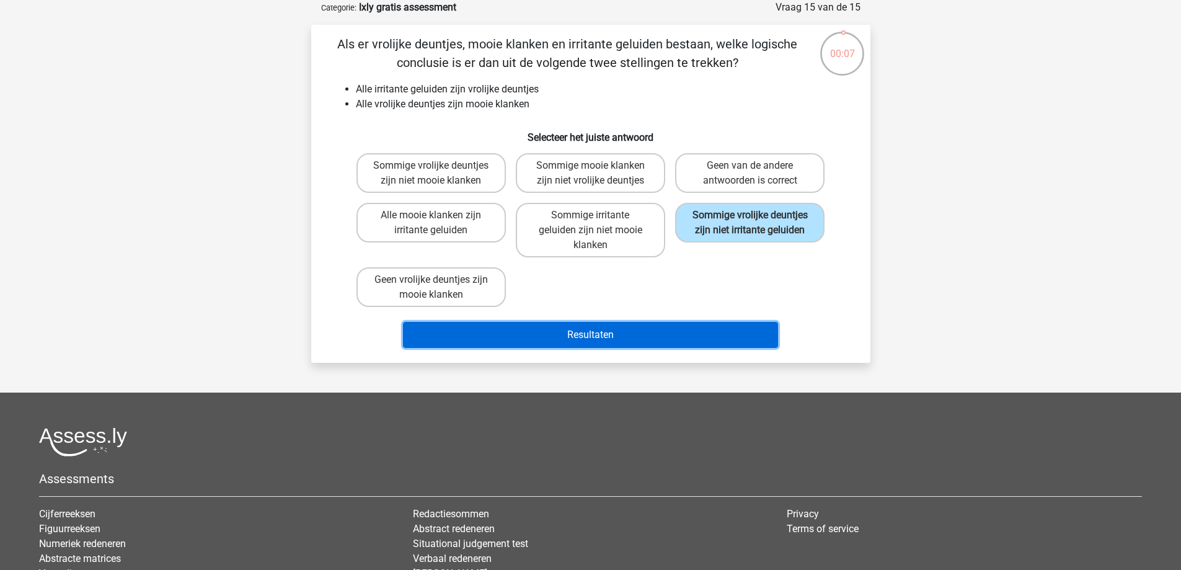
click at [699, 326] on button "Resultaten" at bounding box center [590, 335] width 375 height 26
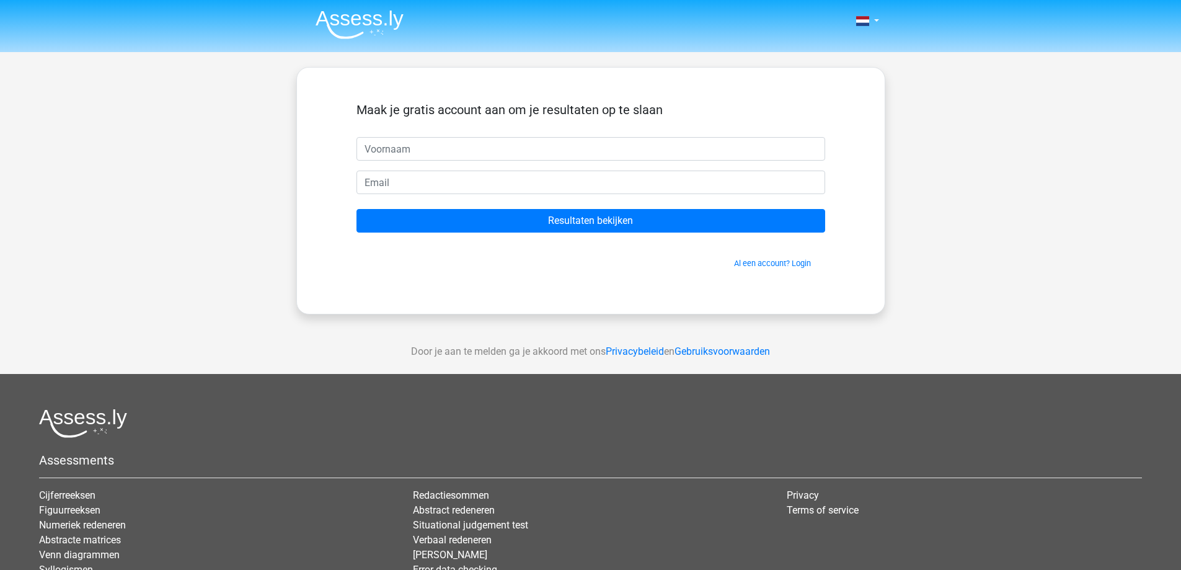
click at [562, 156] on input "text" at bounding box center [591, 149] width 469 height 24
type input "d"
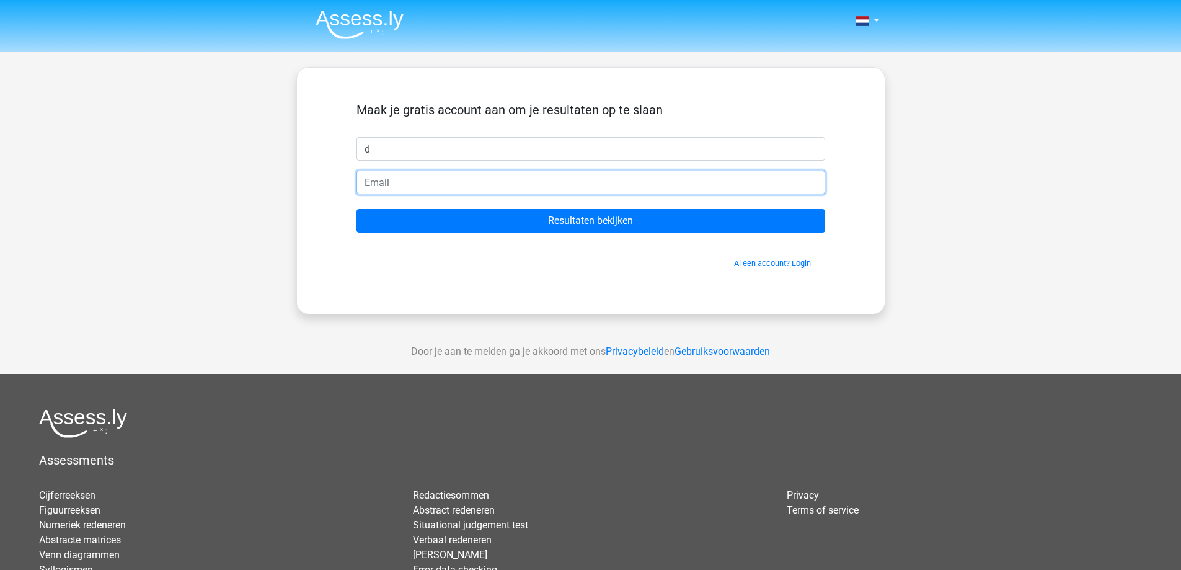
click at [579, 179] on input "email" at bounding box center [591, 183] width 469 height 24
type input "[EMAIL_ADDRESS][DOMAIN_NAME]"
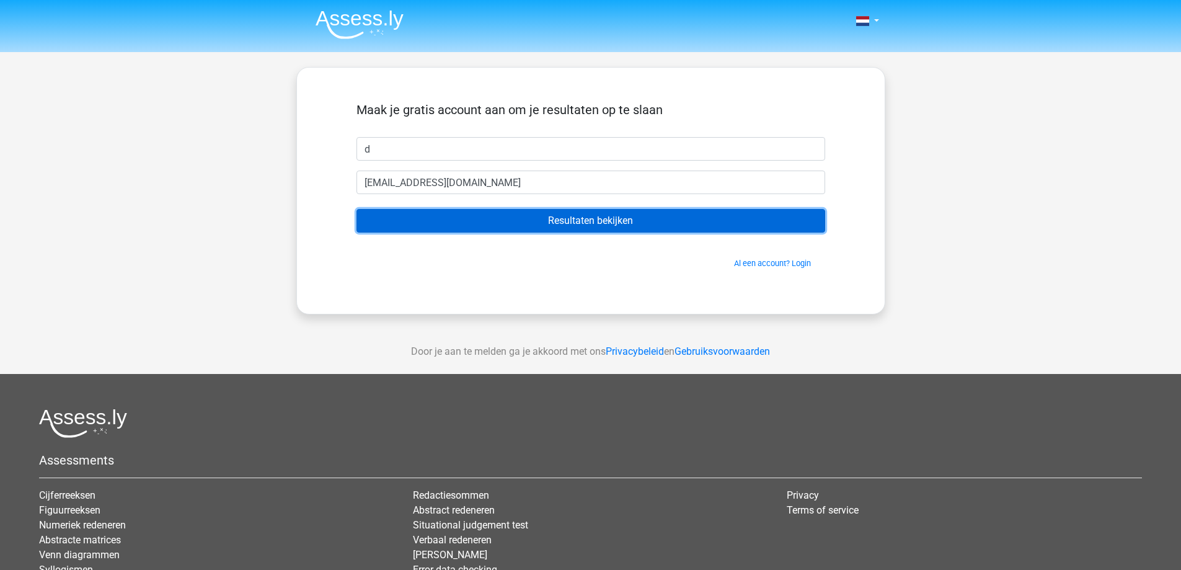
click at [594, 221] on input "Resultaten bekijken" at bounding box center [591, 221] width 469 height 24
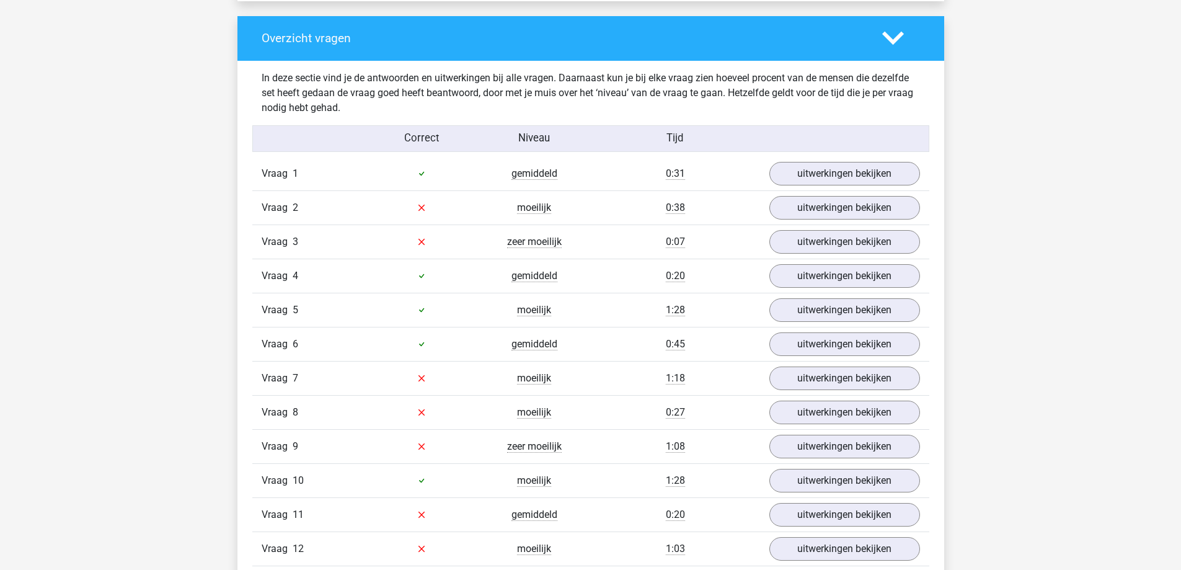
scroll to position [1116, 0]
